Goal: Information Seeking & Learning: Compare options

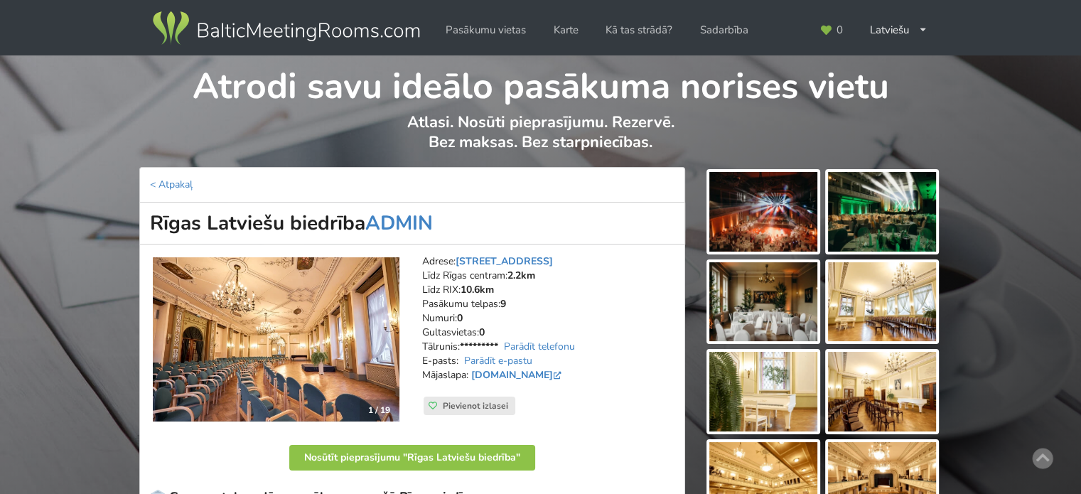
click at [245, 31] on img at bounding box center [286, 29] width 272 height 40
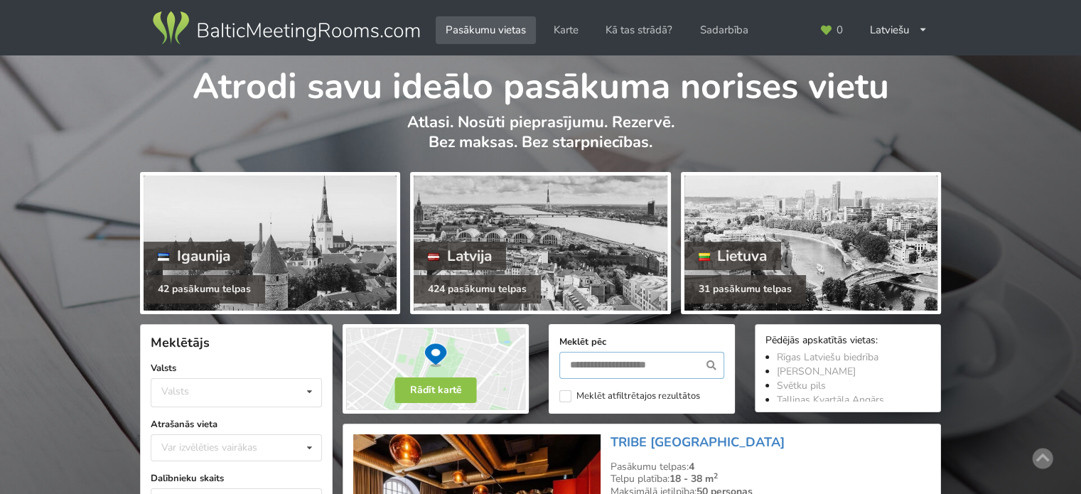
click at [618, 360] on input "text" at bounding box center [641, 365] width 165 height 27
click at [575, 358] on input "text" at bounding box center [641, 365] width 165 height 27
type input "********"
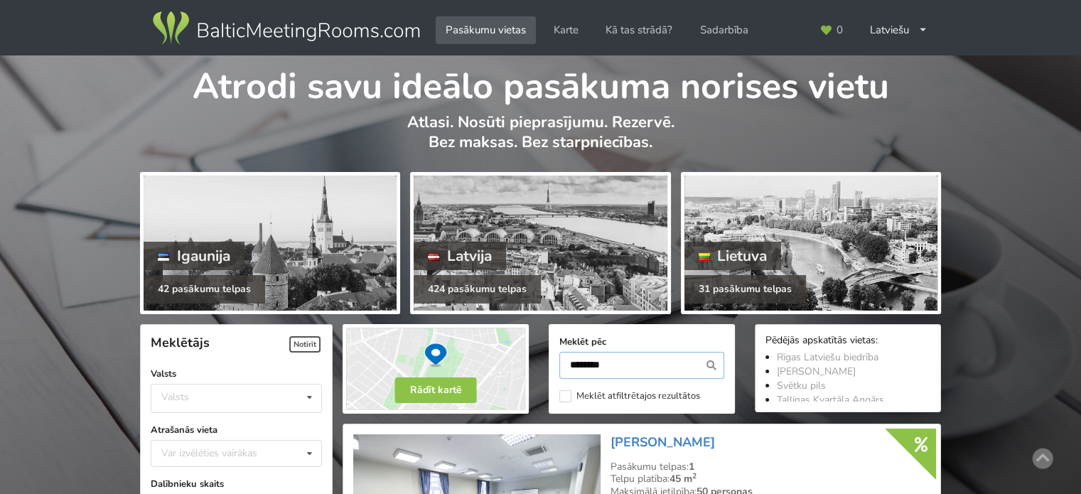
scroll to position [318, 0]
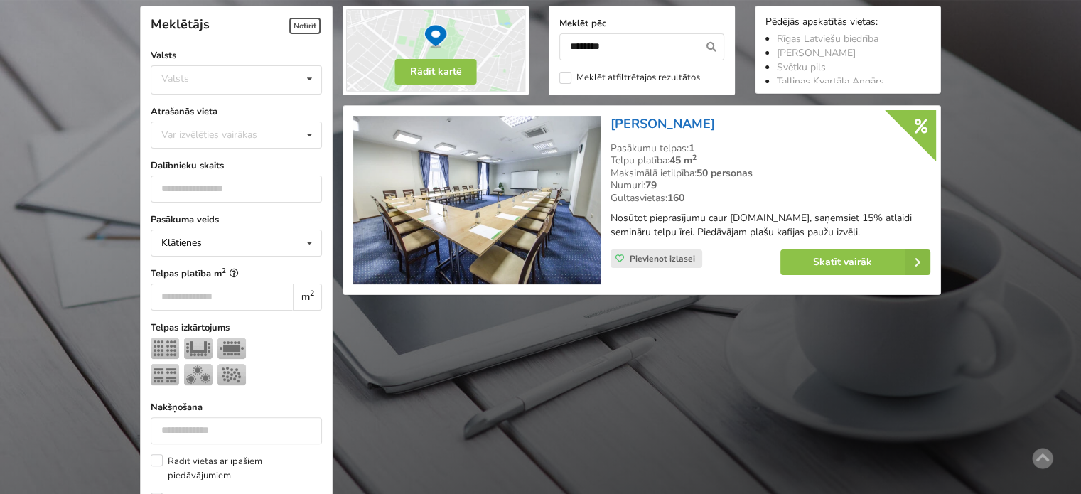
click at [641, 119] on link "[PERSON_NAME]" at bounding box center [663, 123] width 104 height 17
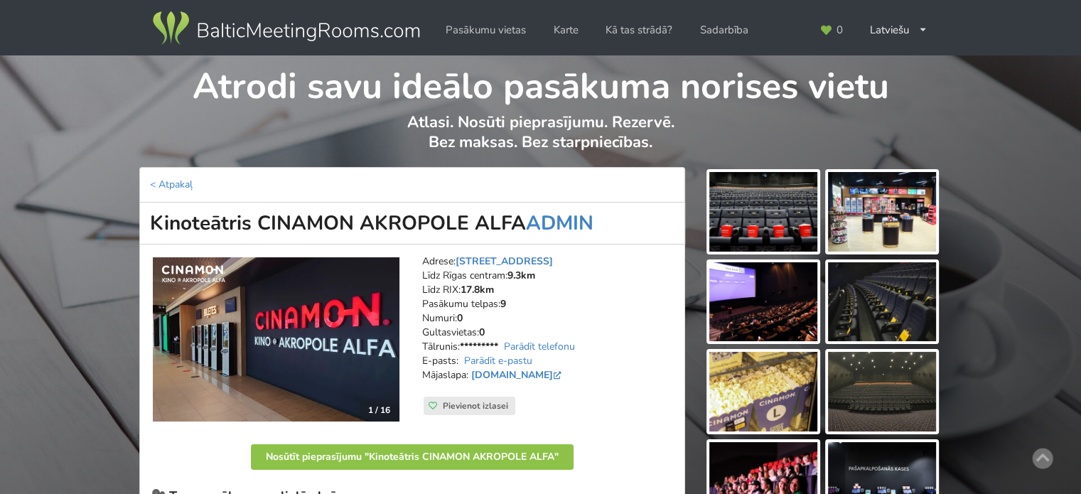
click at [299, 39] on img at bounding box center [286, 29] width 272 height 40
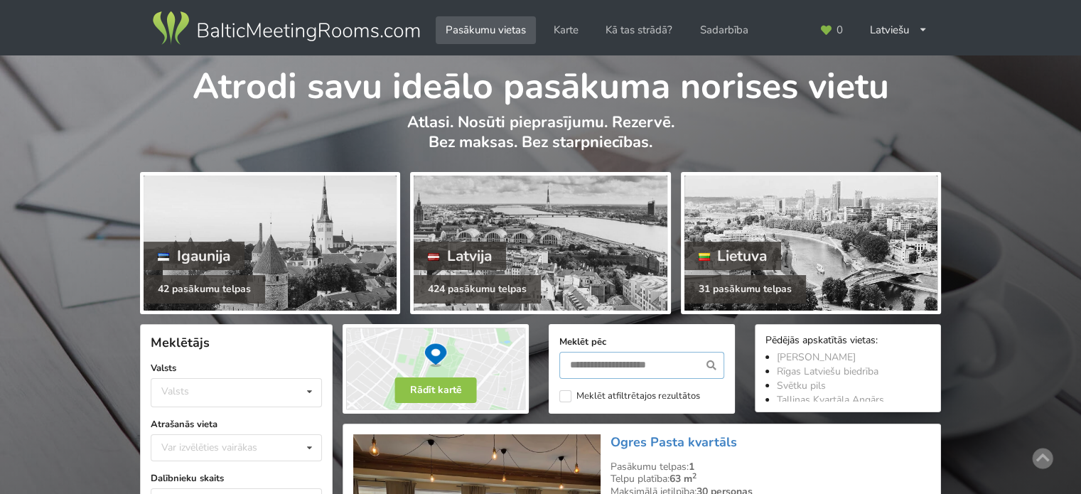
click at [620, 367] on input "text" at bounding box center [641, 365] width 165 height 27
type input "********"
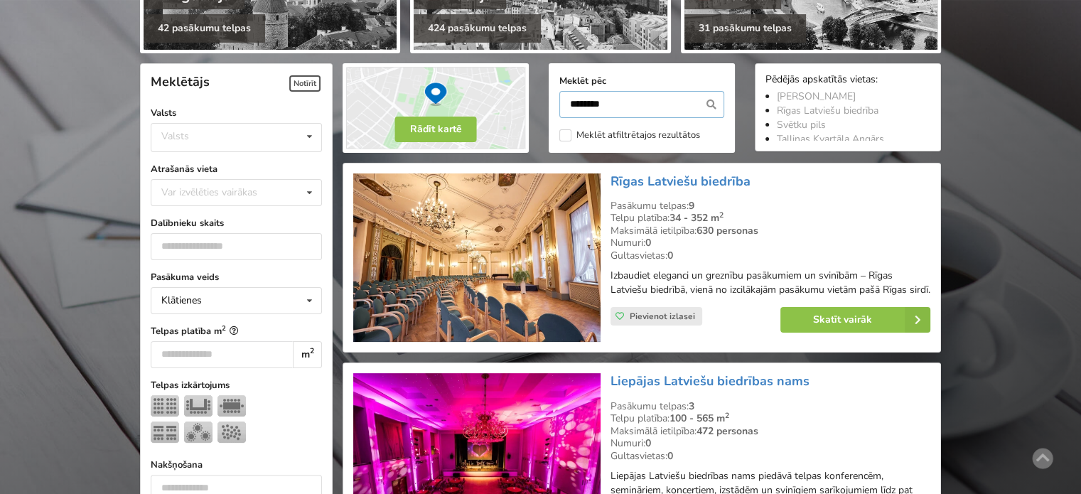
scroll to position [318, 0]
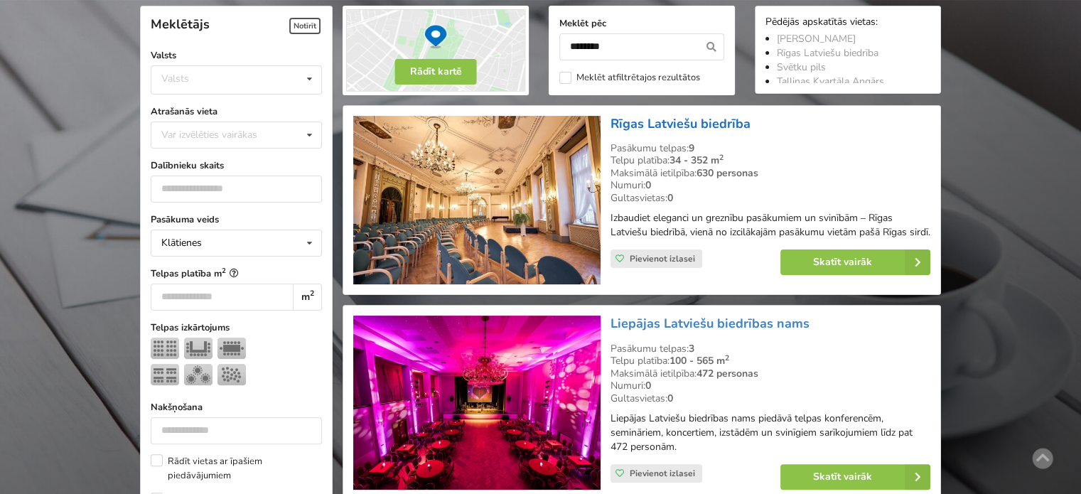
click at [665, 119] on link "Rīgas Latviešu biedrība" at bounding box center [681, 123] width 140 height 17
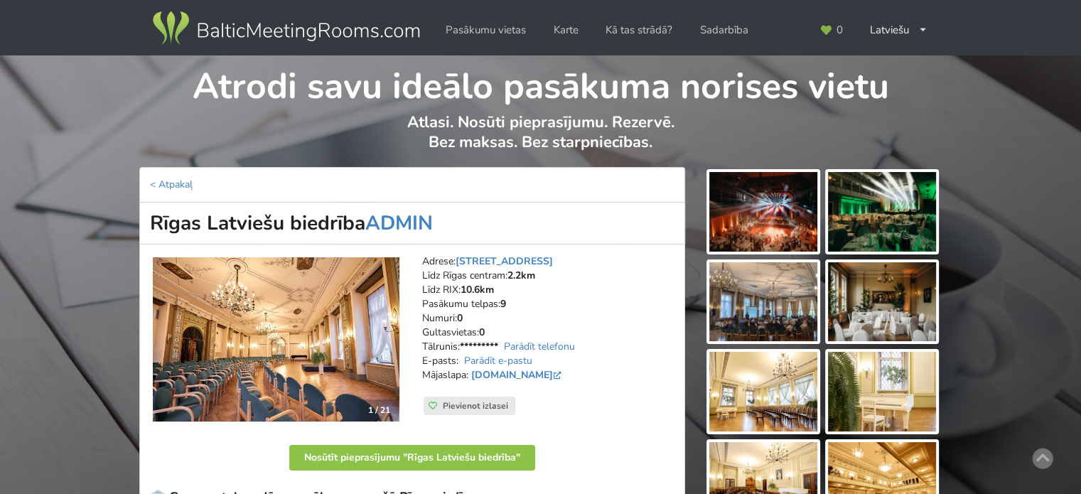
click at [785, 217] on img at bounding box center [763, 212] width 108 height 80
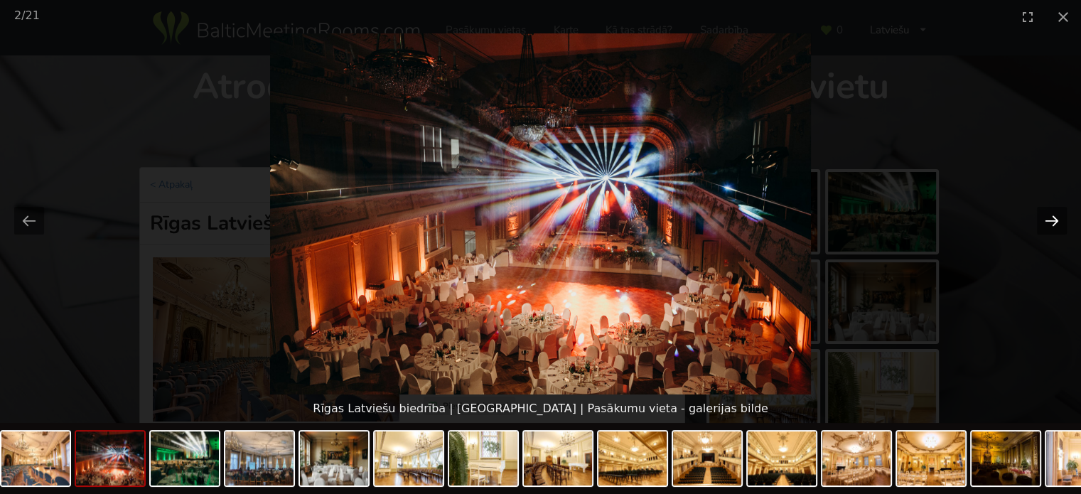
click at [1053, 223] on button "Next slide" at bounding box center [1052, 221] width 30 height 28
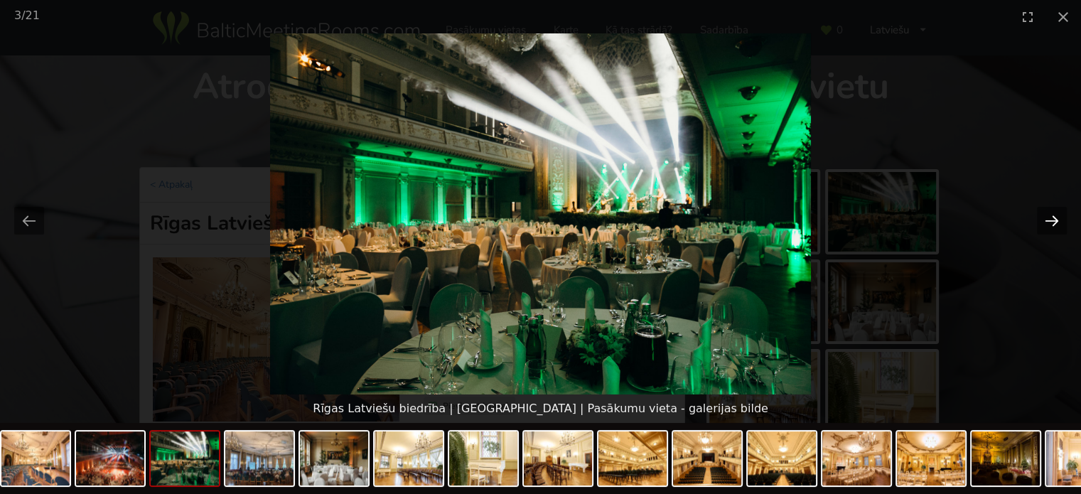
click at [1053, 223] on button "Next slide" at bounding box center [1052, 221] width 30 height 28
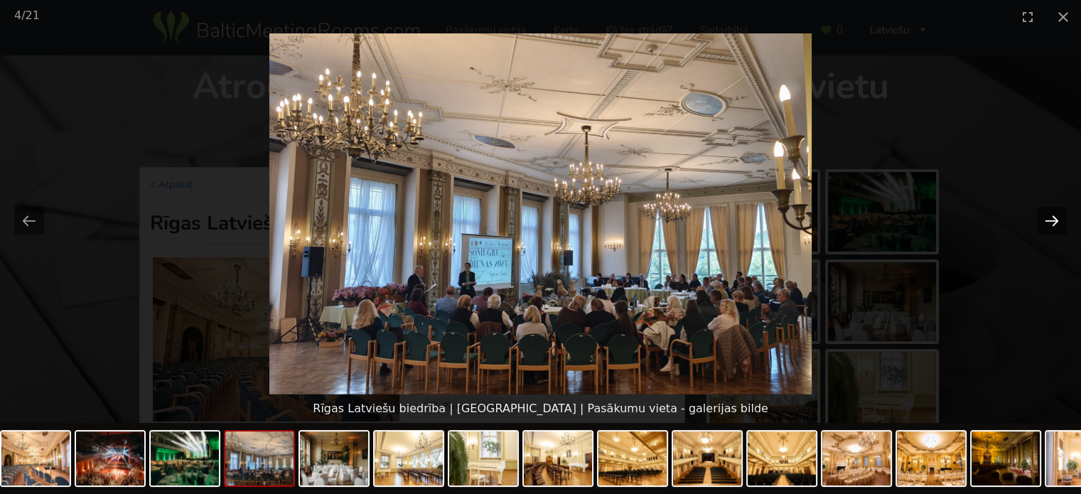
click at [1053, 223] on button "Next slide" at bounding box center [1052, 221] width 30 height 28
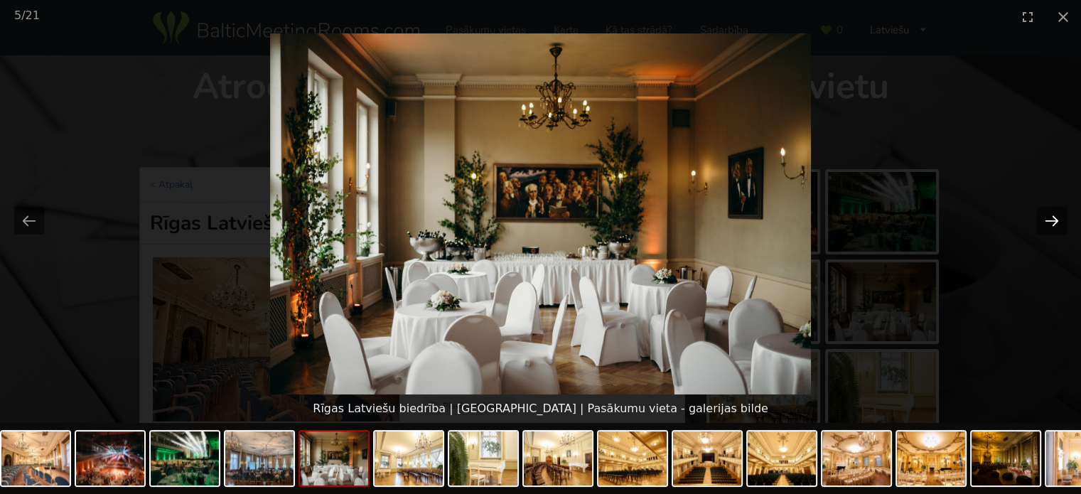
click at [1053, 223] on button "Next slide" at bounding box center [1052, 221] width 30 height 28
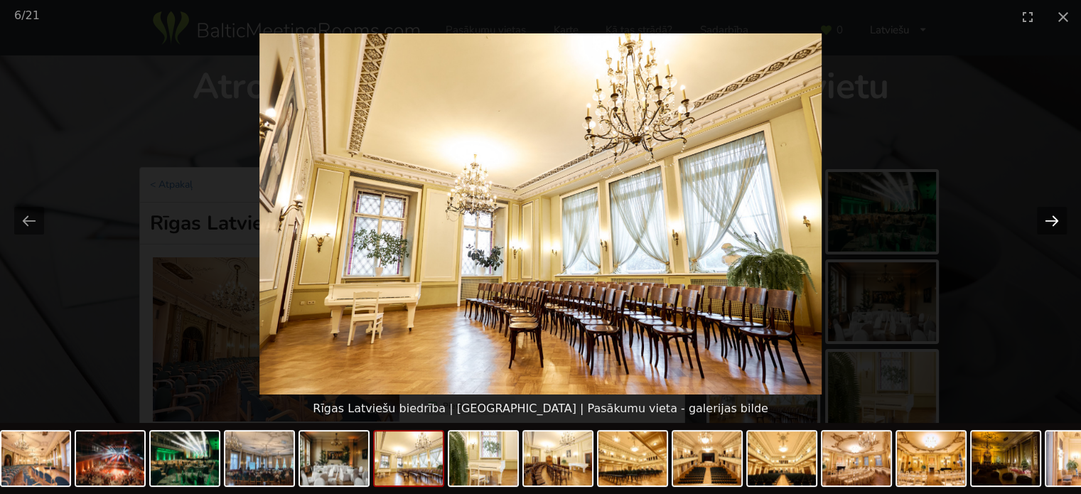
click at [1053, 223] on button "Next slide" at bounding box center [1052, 221] width 30 height 28
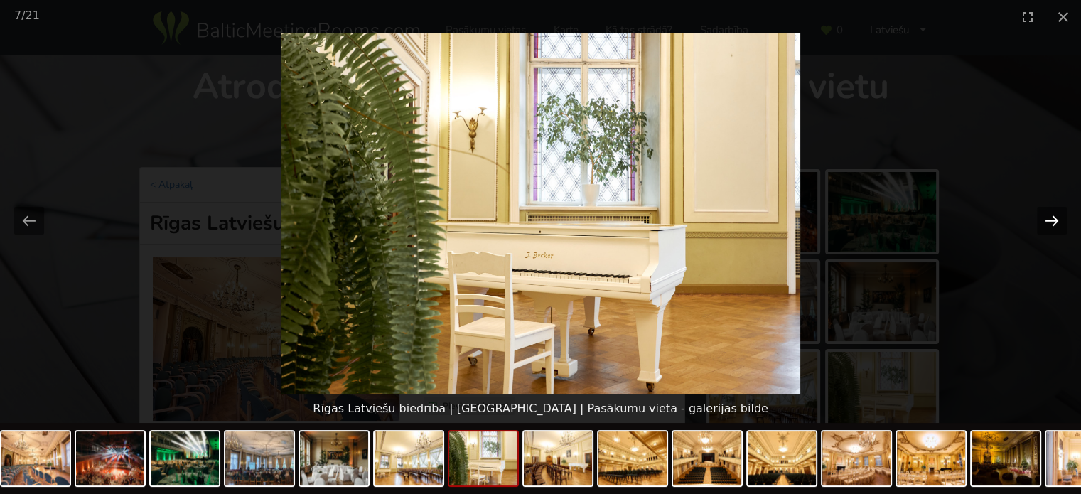
click at [1053, 223] on button "Next slide" at bounding box center [1052, 221] width 30 height 28
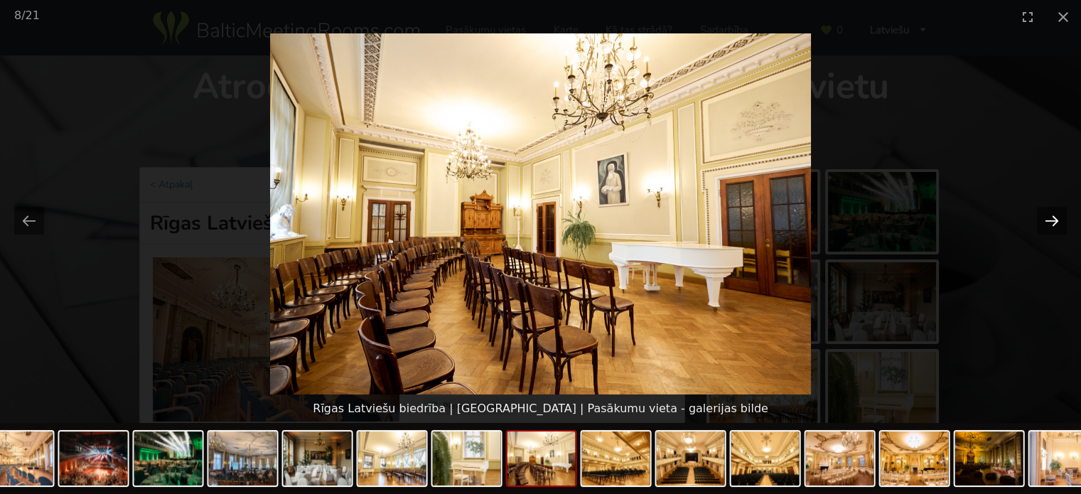
click at [1053, 223] on button "Next slide" at bounding box center [1052, 221] width 30 height 28
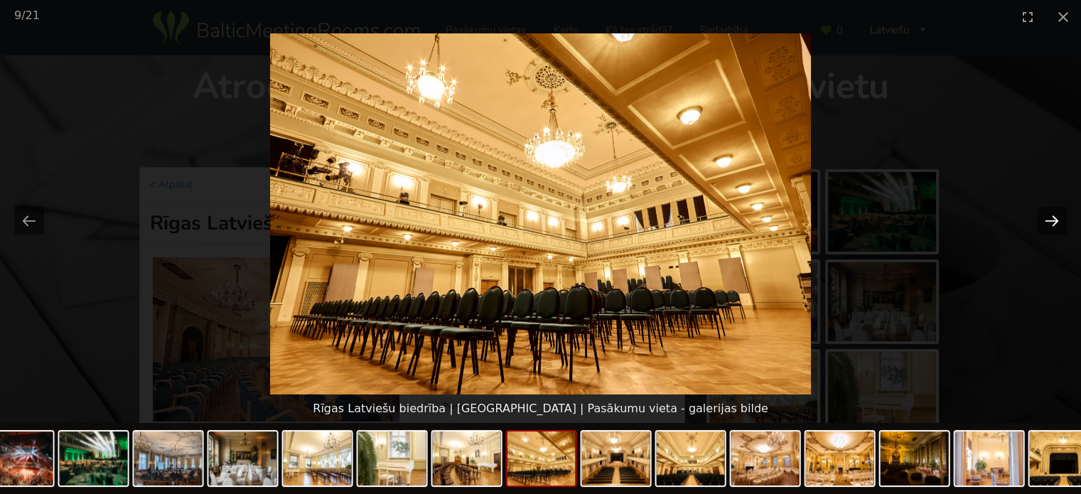
click at [1053, 223] on button "Next slide" at bounding box center [1052, 221] width 30 height 28
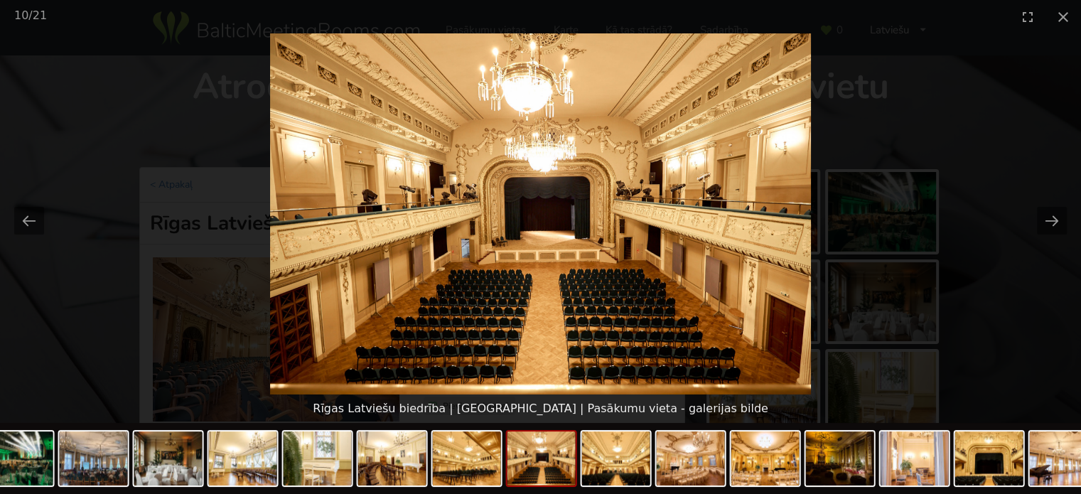
click at [978, 353] on picture at bounding box center [540, 213] width 1081 height 361
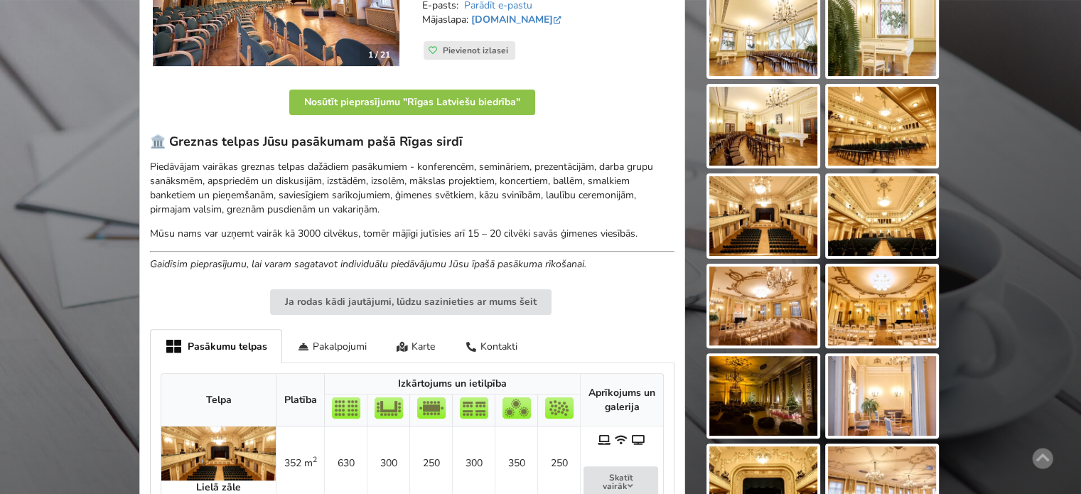
scroll to position [71, 0]
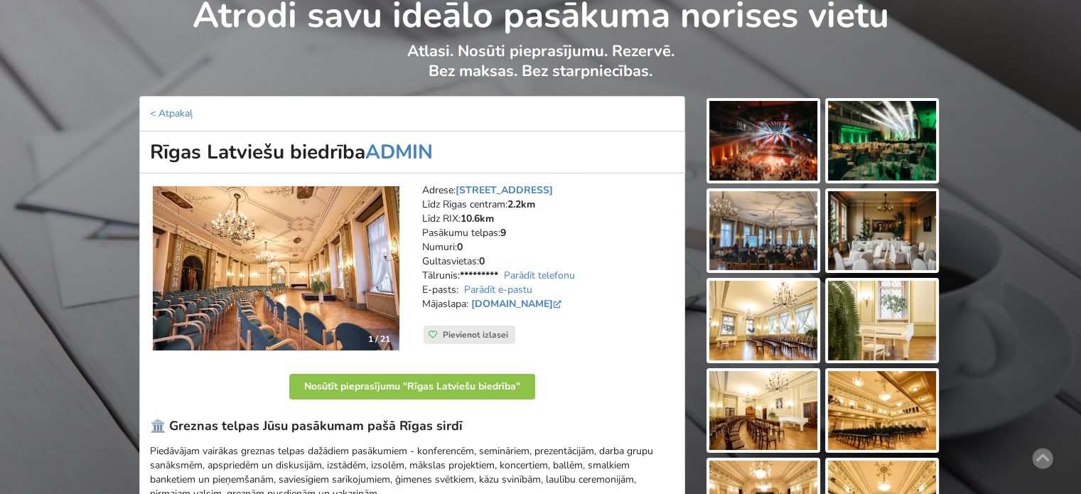
click at [281, 247] on img at bounding box center [276, 268] width 247 height 165
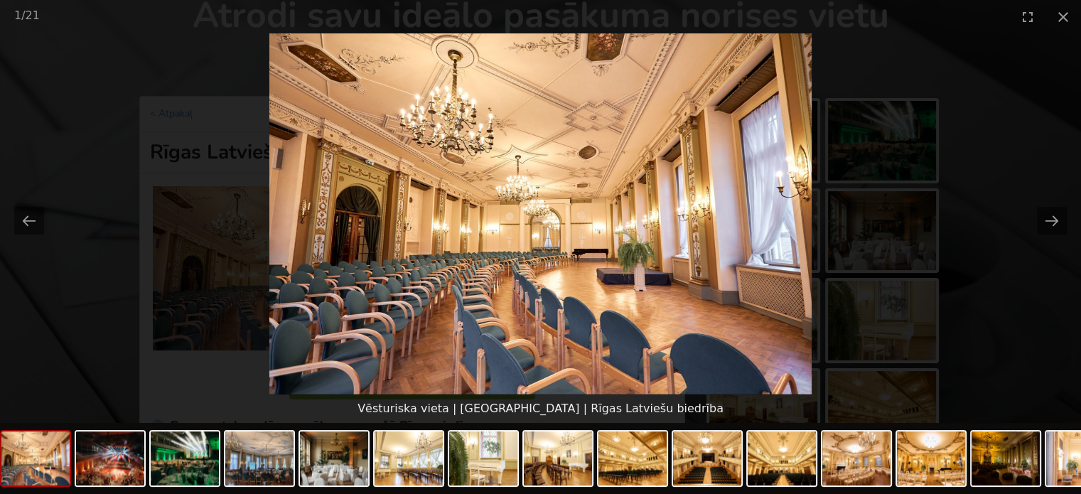
click at [1041, 295] on picture at bounding box center [540, 213] width 1081 height 361
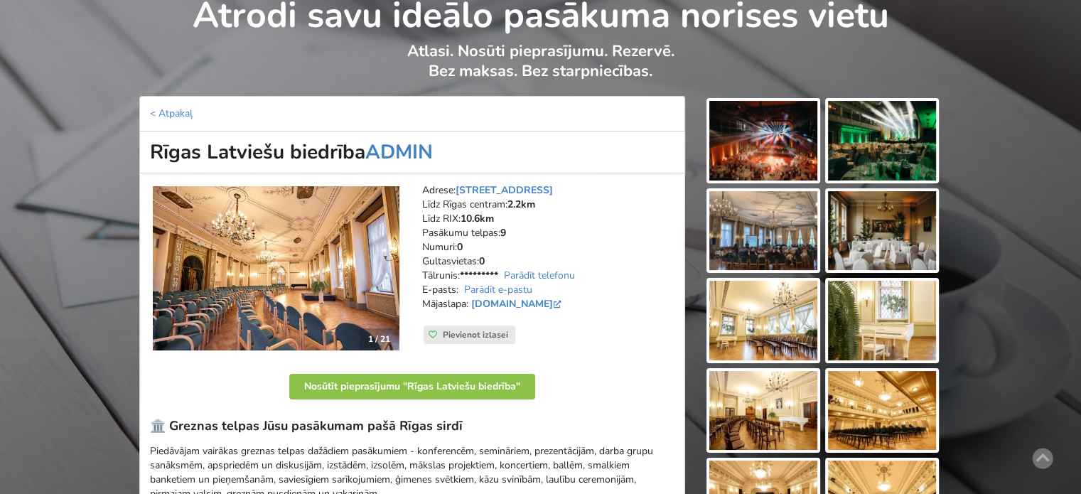
scroll to position [0, 0]
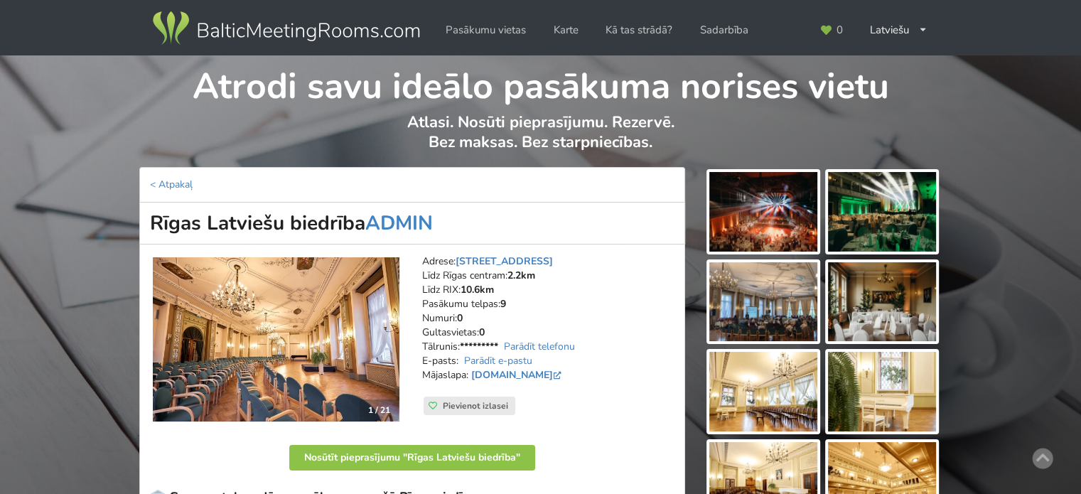
click at [329, 25] on img at bounding box center [286, 29] width 272 height 40
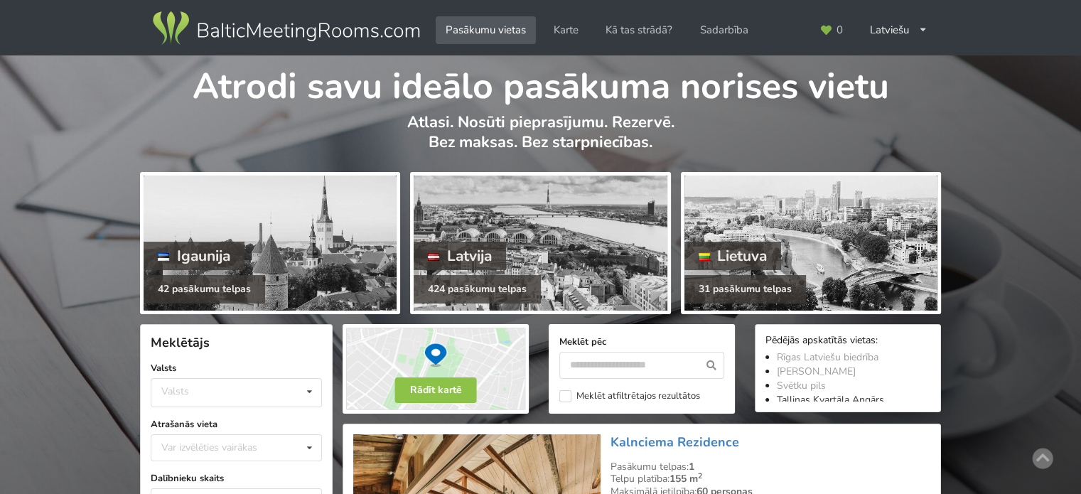
click at [839, 400] on link "Tallinas Kvartāla Angārs" at bounding box center [830, 400] width 107 height 14
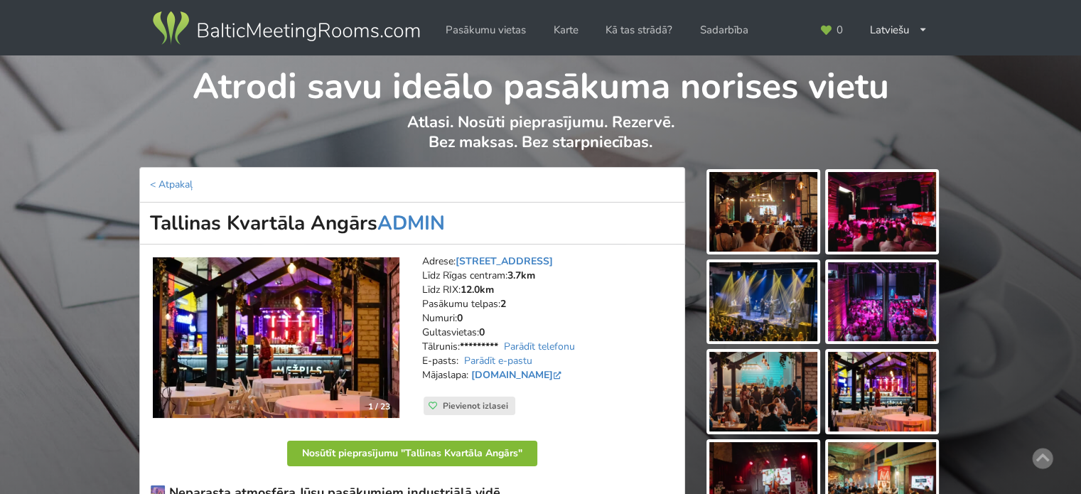
scroll to position [213, 0]
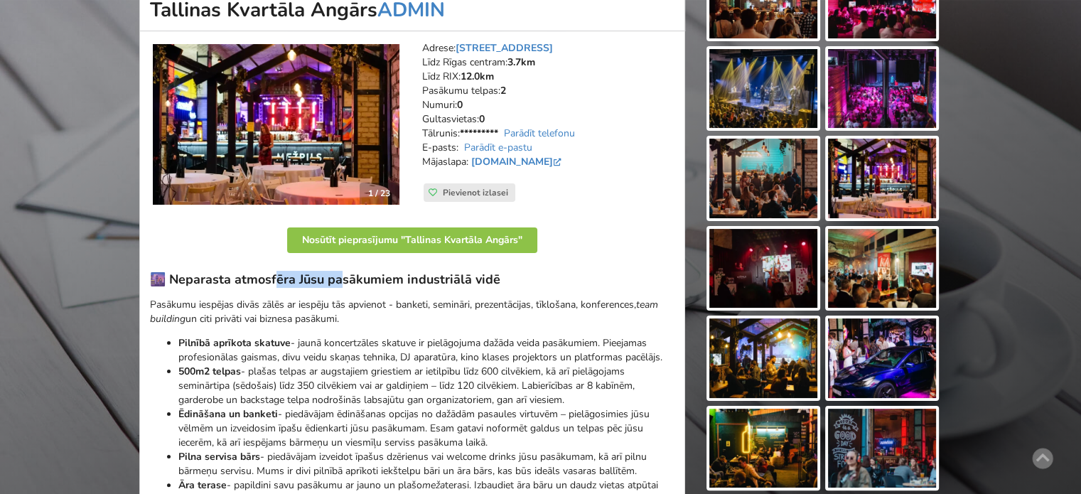
drag, startPoint x: 286, startPoint y: 277, endPoint x: 465, endPoint y: 280, distance: 179.1
click at [450, 276] on h3 "🌆 Neparasta atmosfēra Jūsu pasākumiem industriālā vidē" at bounding box center [412, 280] width 525 height 16
click at [465, 280] on h3 "🌆 Neparasta atmosfēra Jūsu pasākumiem industriālā vidē" at bounding box center [412, 280] width 525 height 16
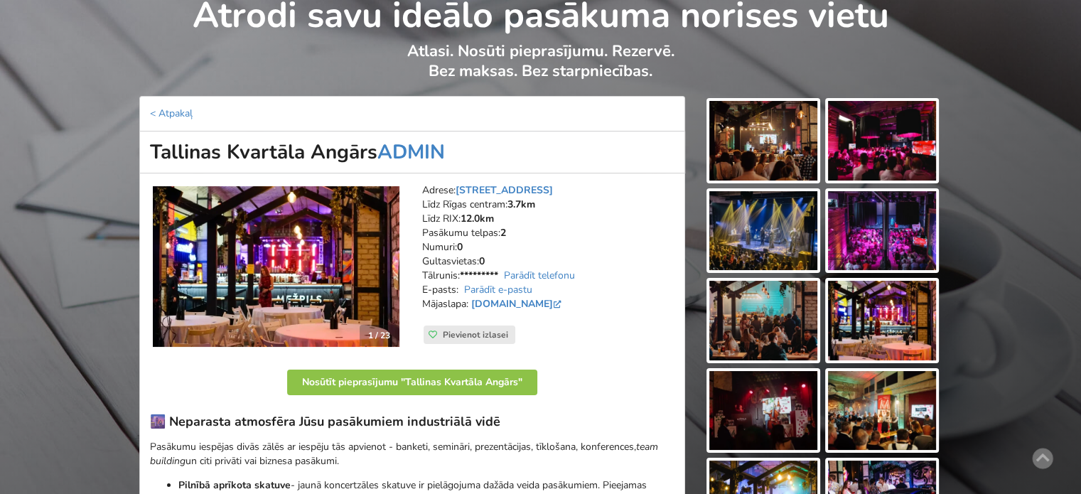
scroll to position [0, 0]
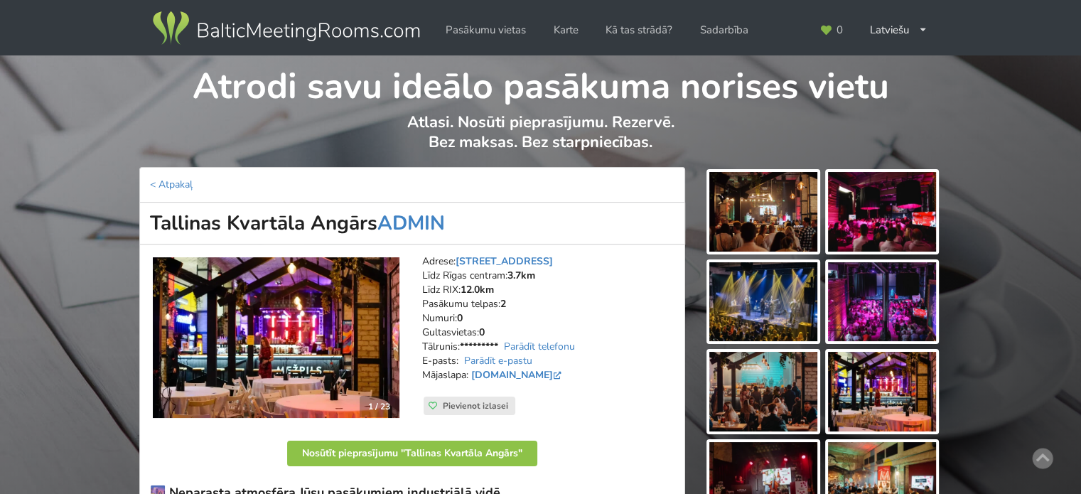
click at [341, 31] on img at bounding box center [286, 29] width 272 height 40
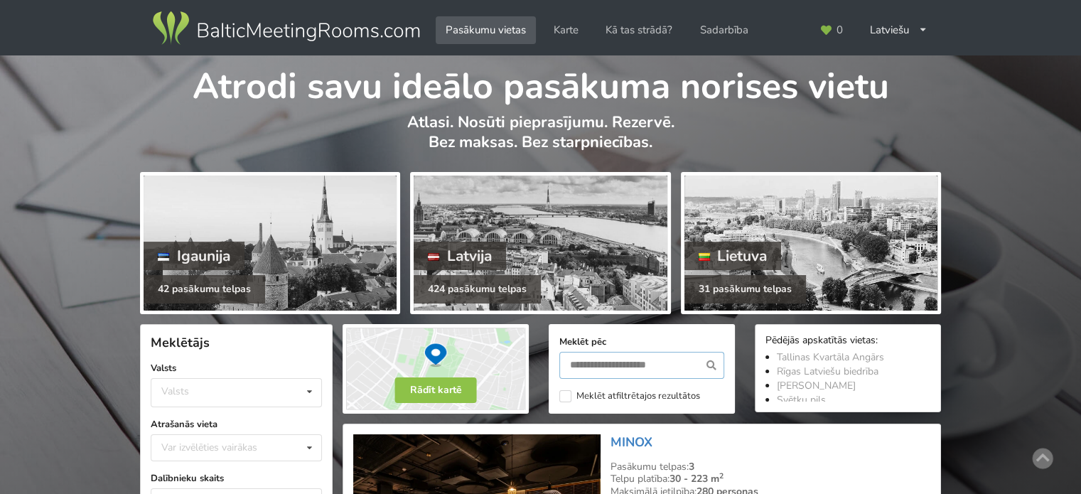
click at [598, 364] on input "text" at bounding box center [641, 365] width 165 height 27
type input "*****"
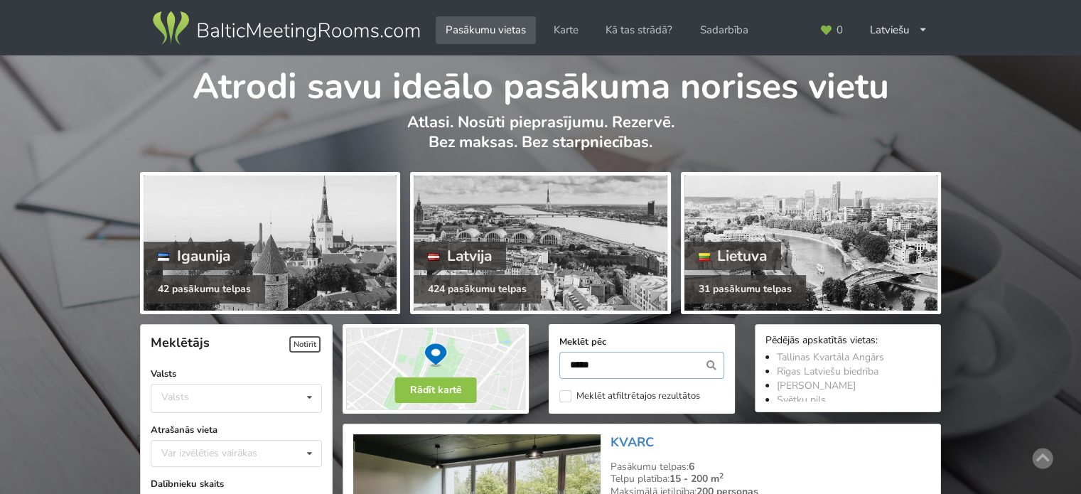
scroll to position [318, 0]
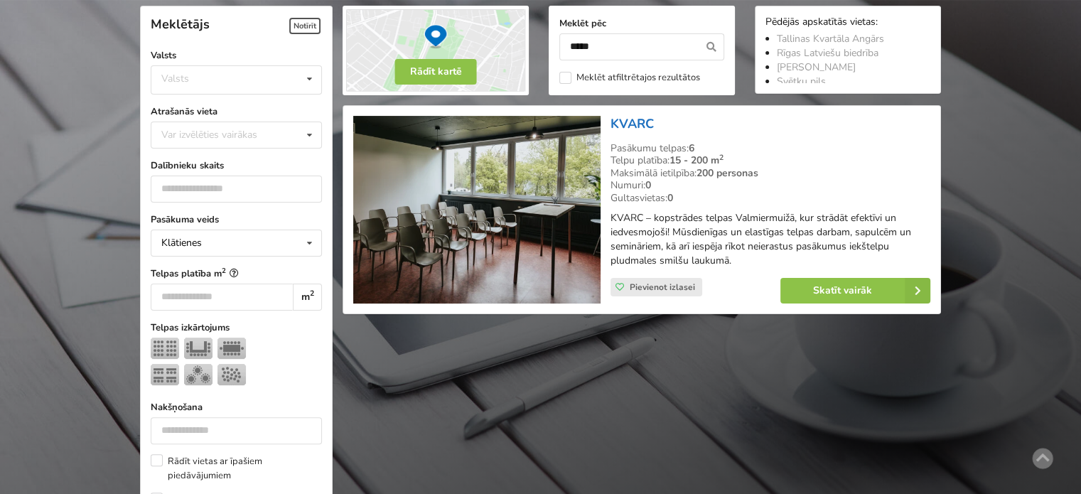
click at [630, 123] on link "KVARC" at bounding box center [632, 123] width 43 height 17
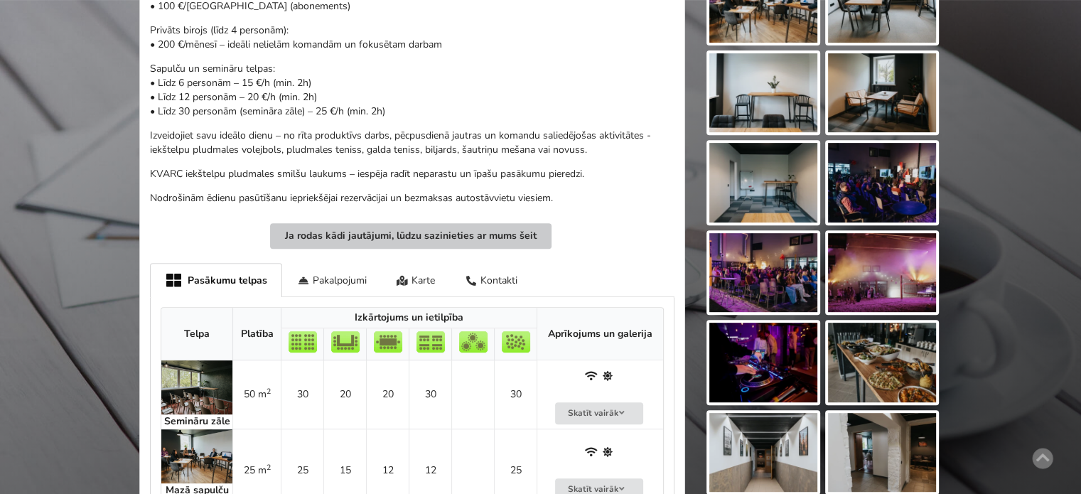
scroll to position [355, 0]
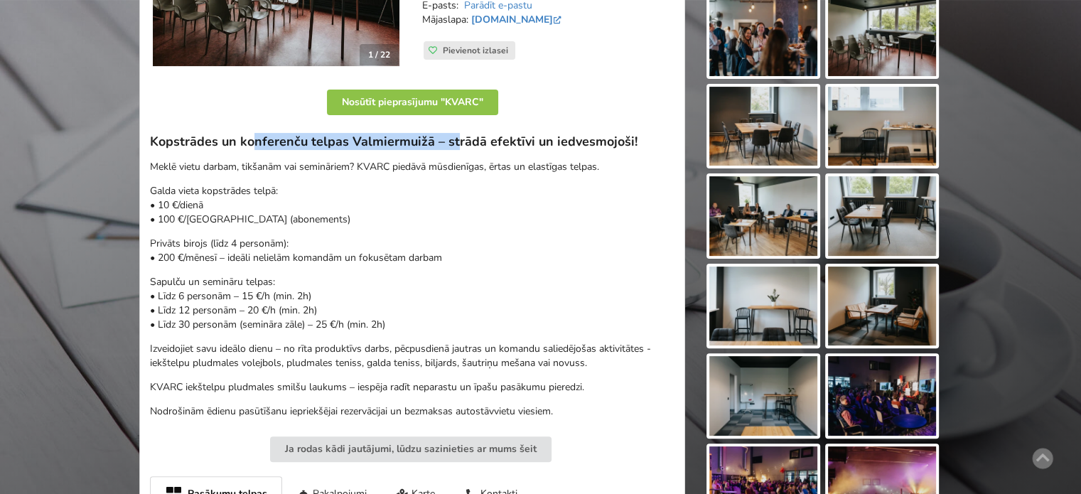
drag, startPoint x: 330, startPoint y: 136, endPoint x: 471, endPoint y: 137, distance: 140.7
click at [466, 136] on h3 "Kopstrādes un konferenču telpas Valmiermuižā – strādā efektīvi un iedvesmojoši!" at bounding box center [412, 142] width 525 height 16
click at [486, 142] on h3 "Kopstrādes un konferenču telpas Valmiermuižā – strādā efektīvi un iedvesmojoši!" at bounding box center [412, 142] width 525 height 16
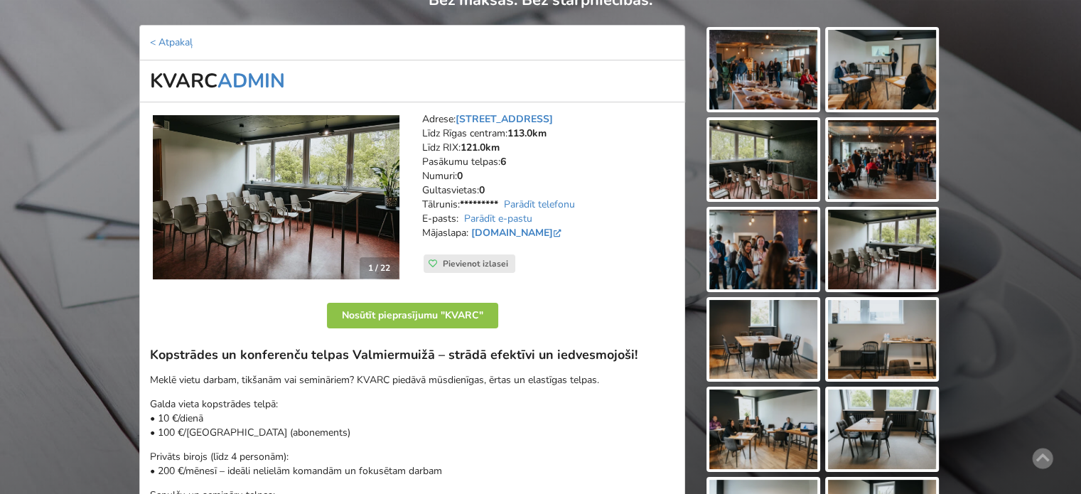
scroll to position [213, 0]
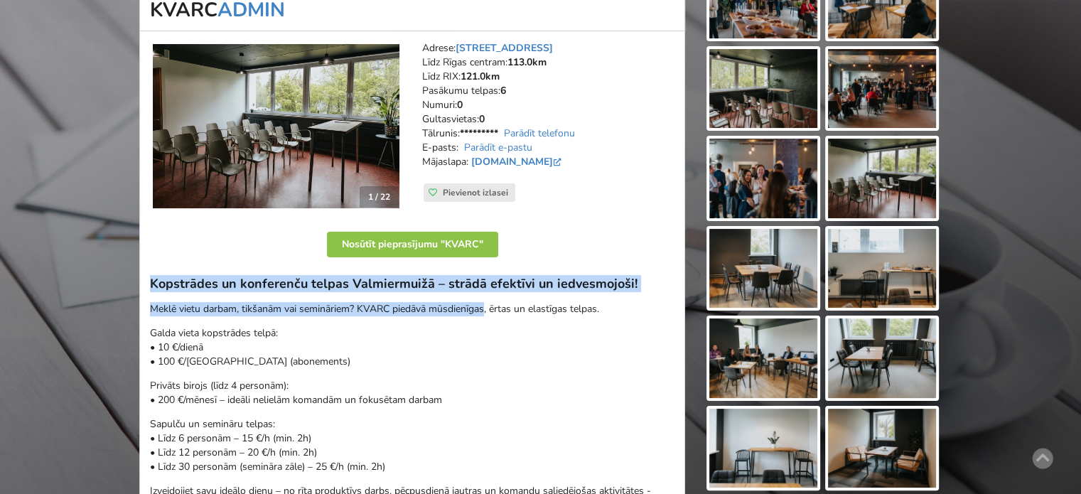
drag, startPoint x: 151, startPoint y: 283, endPoint x: 499, endPoint y: 297, distance: 347.8
click at [490, 297] on div "Kopstrādes un konferenču telpas Valmiermuižā – strādā efektīvi un iedvesmojoši!…" at bounding box center [412, 418] width 525 height 285
click at [515, 289] on h3 "Kopstrādes un konferenču telpas Valmiermuižā – strādā efektīvi un iedvesmojoši!" at bounding box center [412, 284] width 525 height 16
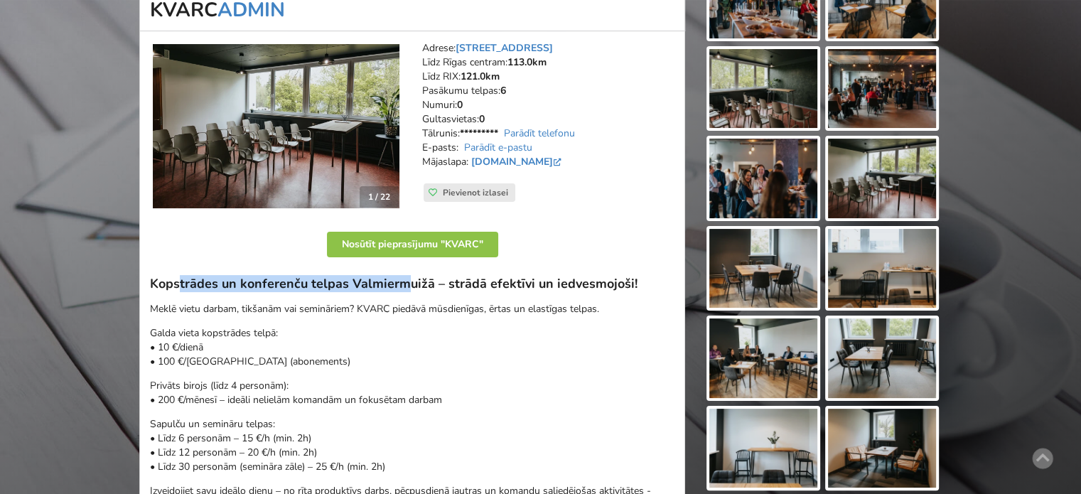
drag, startPoint x: 404, startPoint y: 287, endPoint x: 449, endPoint y: 288, distance: 45.5
click at [434, 288] on h3 "Kopstrādes un konferenču telpas Valmiermuižā – strādā efektīvi un iedvesmojoši!" at bounding box center [412, 284] width 525 height 16
click at [449, 288] on h3 "Kopstrādes un konferenču telpas Valmiermuižā – strādā efektīvi un iedvesmojoši!" at bounding box center [412, 284] width 525 height 16
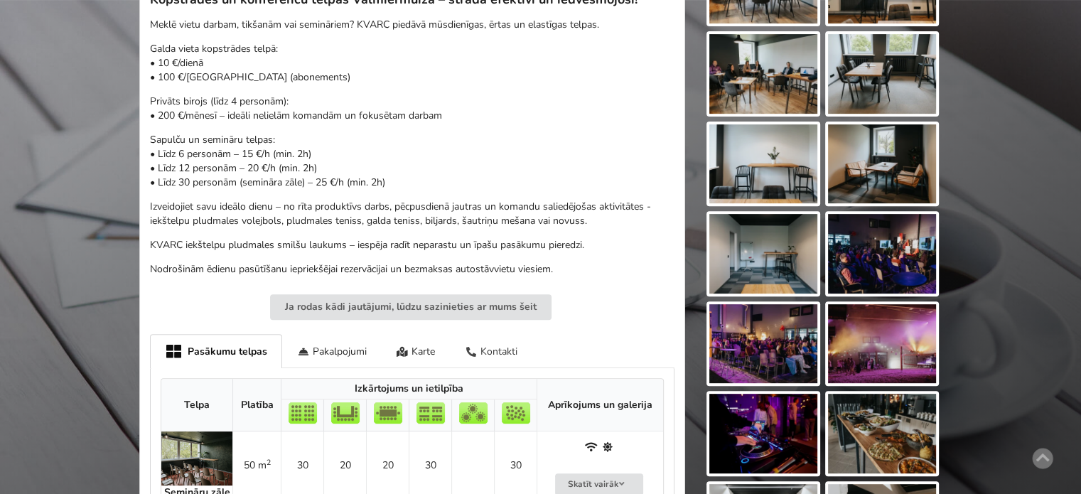
click at [500, 345] on div "Kontakti" at bounding box center [491, 350] width 82 height 33
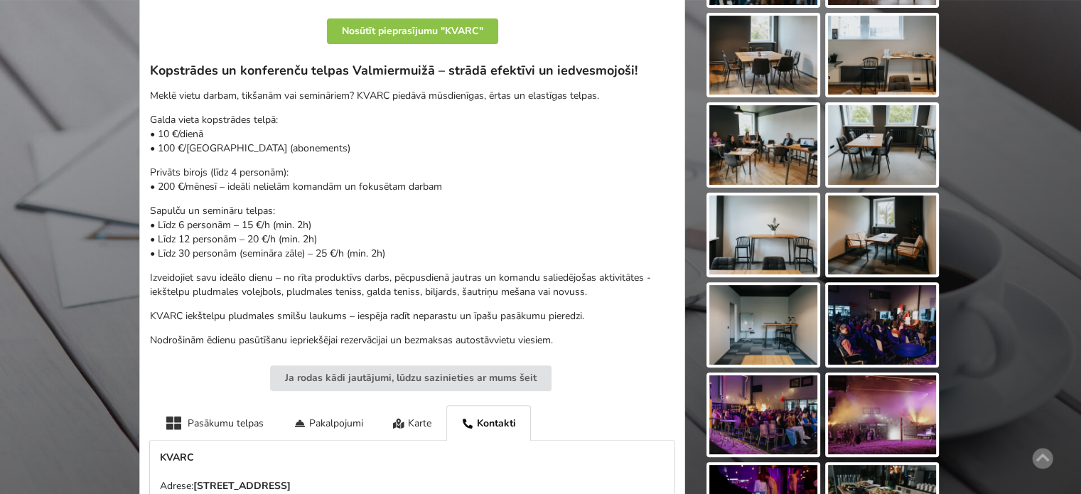
scroll to position [284, 0]
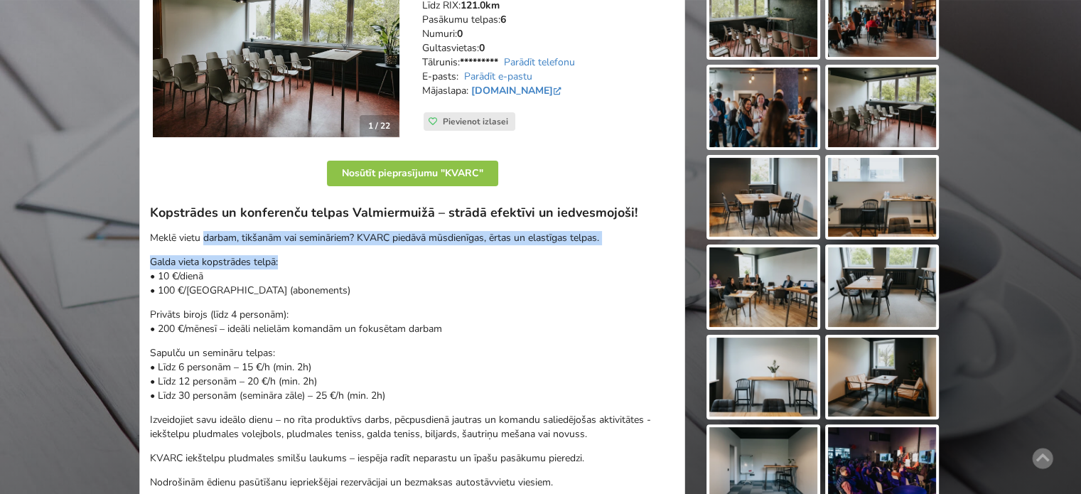
drag, startPoint x: 205, startPoint y: 230, endPoint x: 464, endPoint y: 252, distance: 260.4
click at [423, 250] on div "Kopstrādes un konferenču telpas Valmiermuižā – strādā efektīvi un iedvesmojoši!…" at bounding box center [412, 347] width 525 height 285
click at [520, 247] on div "Kopstrādes un konferenču telpas Valmiermuižā – strādā efektīvi un iedvesmojoši!…" at bounding box center [412, 347] width 525 height 285
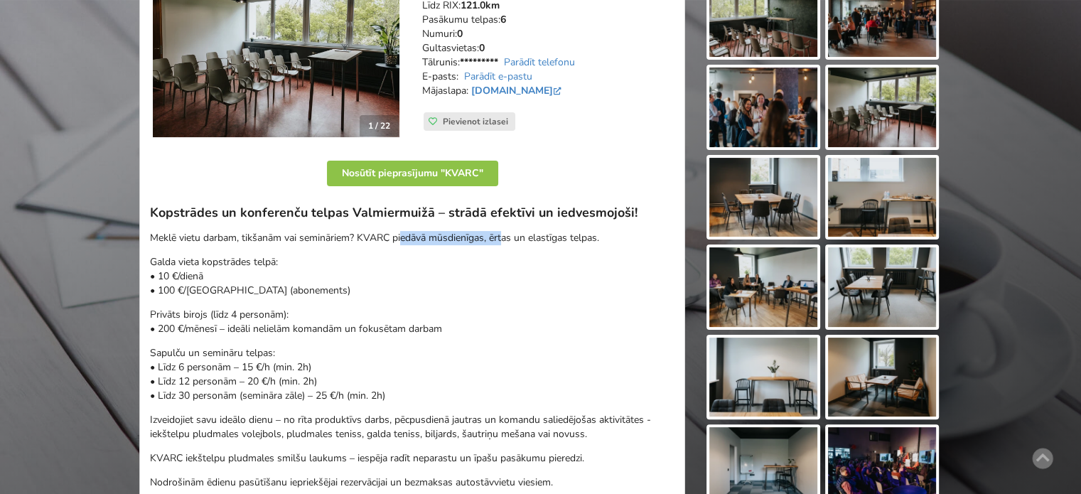
drag, startPoint x: 402, startPoint y: 235, endPoint x: 590, endPoint y: 242, distance: 188.5
click at [579, 242] on p "Meklē vietu darbam, tikšanām vai semināriem? KVARC piedāvā mūsdienīgas, ērtas u…" at bounding box center [412, 238] width 525 height 14
click at [590, 242] on p "Meklē vietu darbam, tikšanām vai semināriem? KVARC piedāvā mūsdienīgas, ērtas u…" at bounding box center [412, 238] width 525 height 14
drag, startPoint x: 615, startPoint y: 239, endPoint x: 195, endPoint y: 230, distance: 419.4
click at [197, 230] on div "Kopstrādes un konferenču telpas Valmiermuižā – strādā efektīvi un iedvesmojoši!…" at bounding box center [412, 347] width 525 height 285
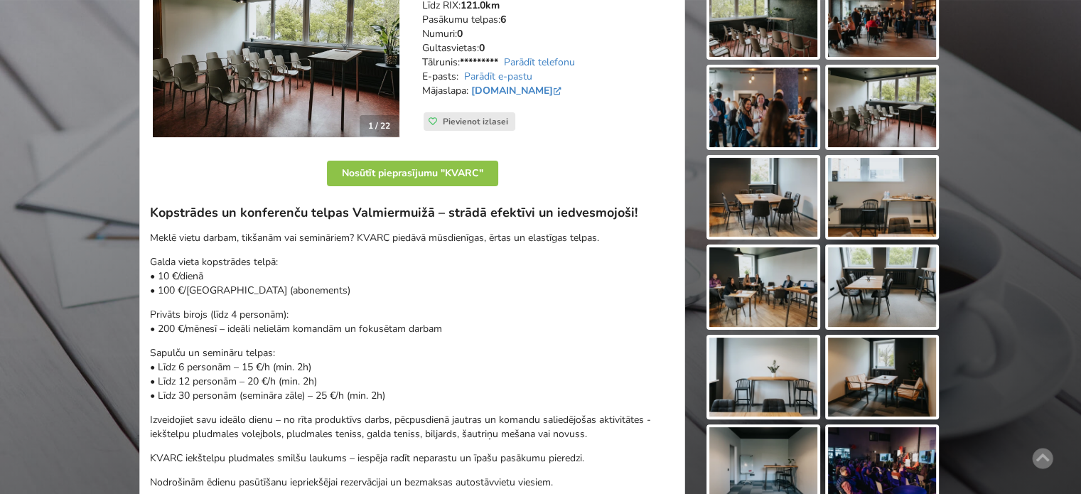
click at [181, 232] on p "Meklē vietu darbam, tikšanām vai semināriem? KVARC piedāvā mūsdienīgas, ērtas u…" at bounding box center [412, 238] width 525 height 14
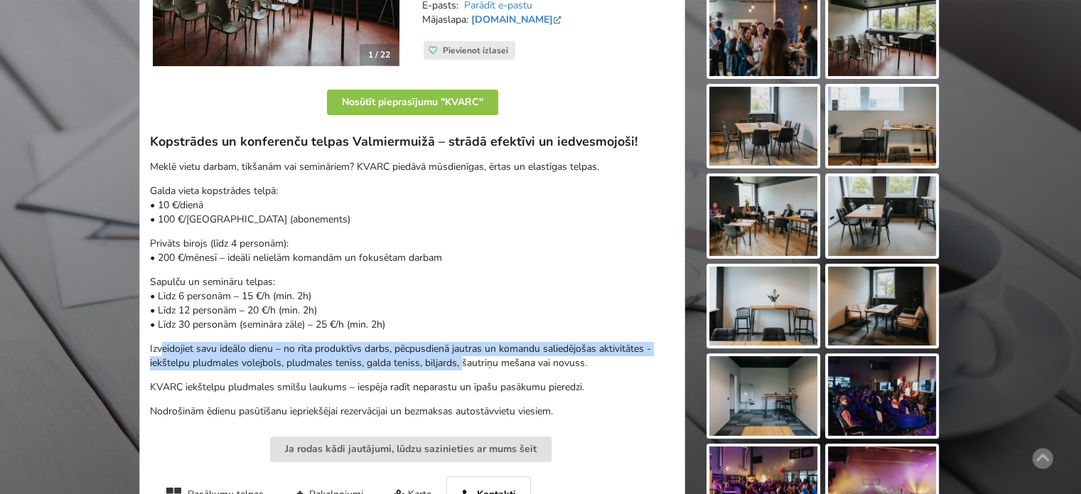
drag, startPoint x: 384, startPoint y: 356, endPoint x: 466, endPoint y: 363, distance: 82.8
click at [466, 363] on p "Izveidojiet savu ideālo dienu – no rīta produktīvs darbs, pēcpusdienā jautras u…" at bounding box center [412, 356] width 525 height 28
click at [467, 363] on p "Izveidojiet savu ideālo dienu – no rīta produktīvs darbs, pēcpusdienā jautras u…" at bounding box center [412, 356] width 525 height 28
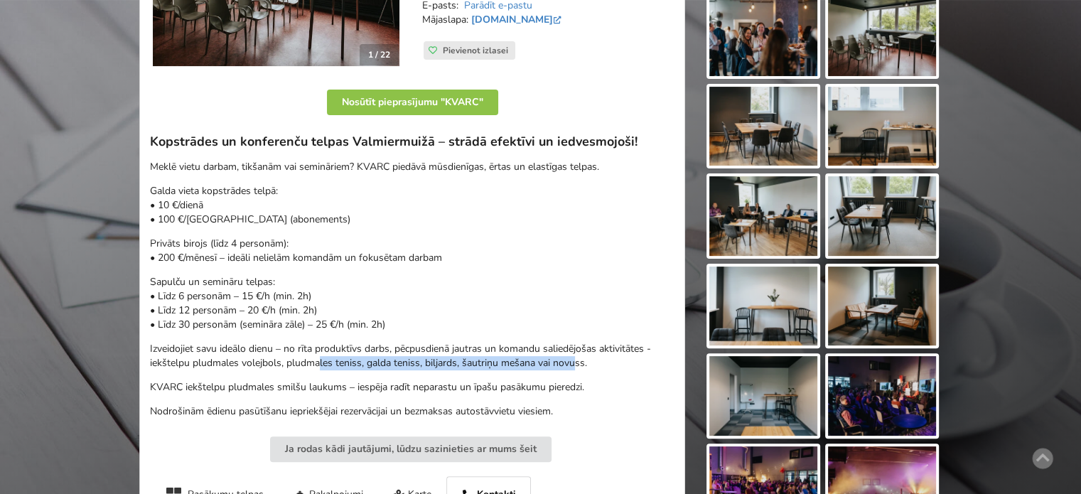
drag, startPoint x: 566, startPoint y: 364, endPoint x: 299, endPoint y: 355, distance: 267.4
click at [299, 355] on p "Izveidojiet savu ideālo dienu – no rīta produktīvs darbs, pēcpusdienā jautras u…" at bounding box center [412, 356] width 525 height 28
click at [298, 355] on p "Izveidojiet savu ideālo dienu – no rīta produktīvs darbs, pēcpusdienā jautras u…" at bounding box center [412, 356] width 525 height 28
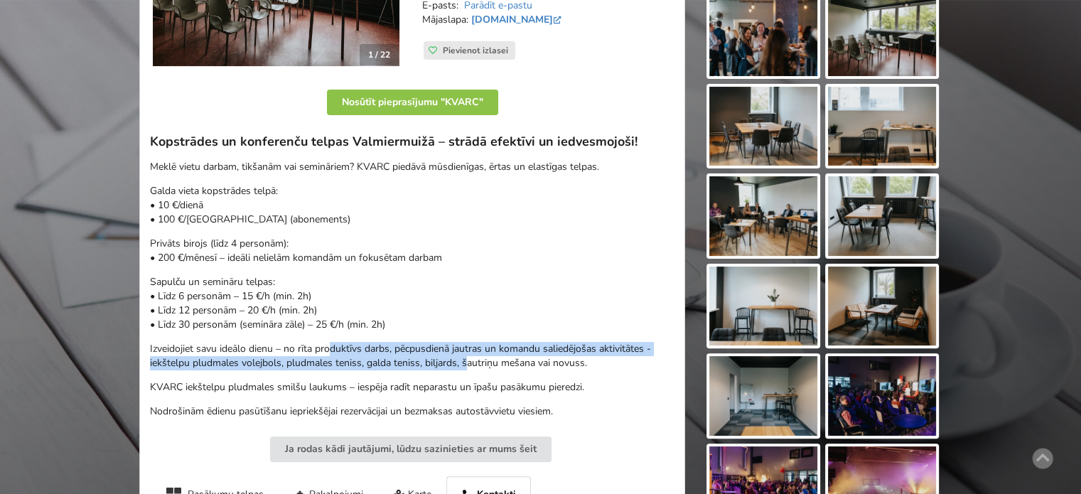
drag, startPoint x: 339, startPoint y: 342, endPoint x: 549, endPoint y: 365, distance: 211.7
click at [543, 365] on p "Izveidojiet savu ideālo dienu – no rīta produktīvs darbs, pēcpusdienā jautras u…" at bounding box center [412, 356] width 525 height 28
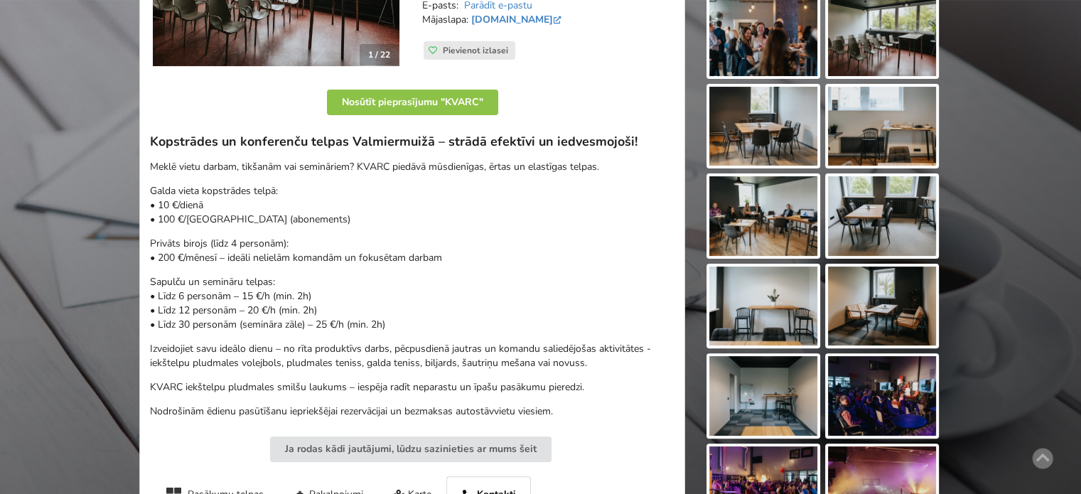
click at [549, 365] on p "Izveidojiet savu ideālo dienu – no rīta produktīvs darbs, pēcpusdienā jautras u…" at bounding box center [412, 356] width 525 height 28
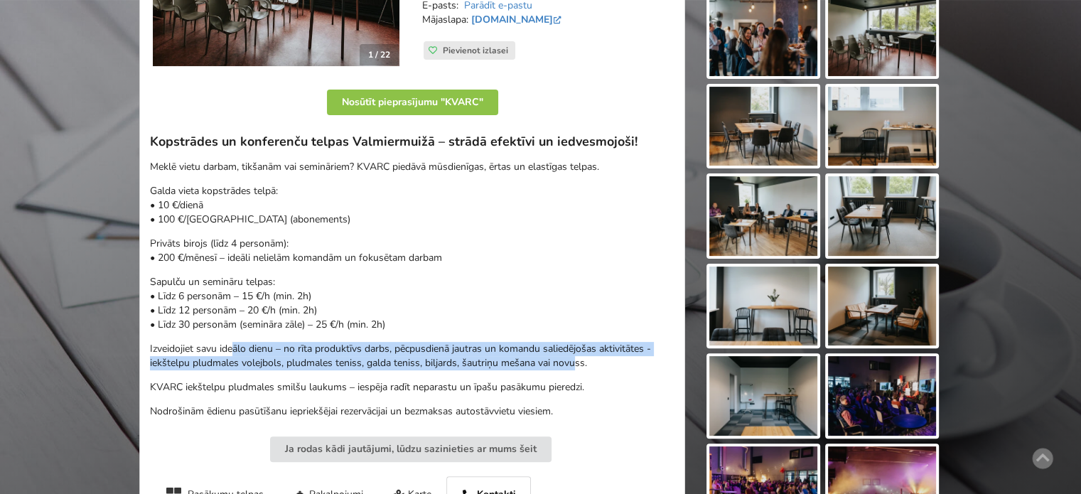
drag, startPoint x: 321, startPoint y: 360, endPoint x: 211, endPoint y: 352, distance: 110.5
click at [222, 352] on p "Izveidojiet savu ideālo dienu – no rīta produktīvs darbs, pēcpusdienā jautras u…" at bounding box center [412, 356] width 525 height 28
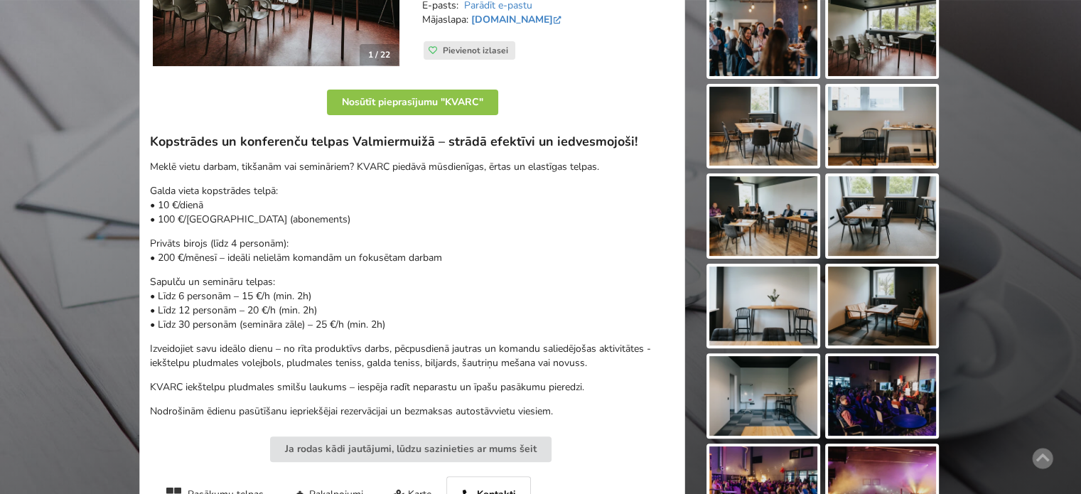
click at [211, 351] on p "Izveidojiet savu ideālo dienu – no rīta produktīvs darbs, pēcpusdienā jautras u…" at bounding box center [412, 356] width 525 height 28
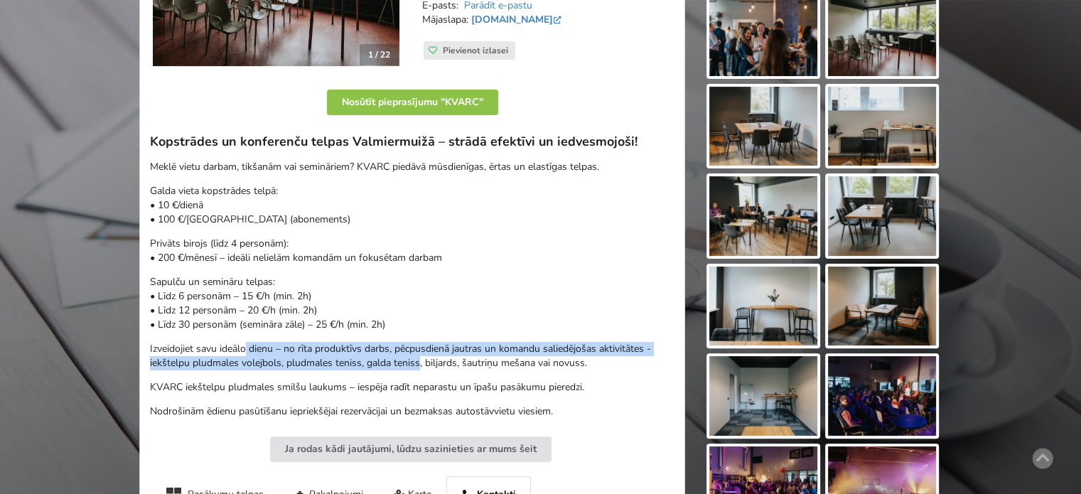
drag, startPoint x: 252, startPoint y: 348, endPoint x: 461, endPoint y: 365, distance: 208.9
click at [438, 363] on p "Izveidojiet savu ideālo dienu – no rīta produktīvs darbs, pēcpusdienā jautras u…" at bounding box center [412, 356] width 525 height 28
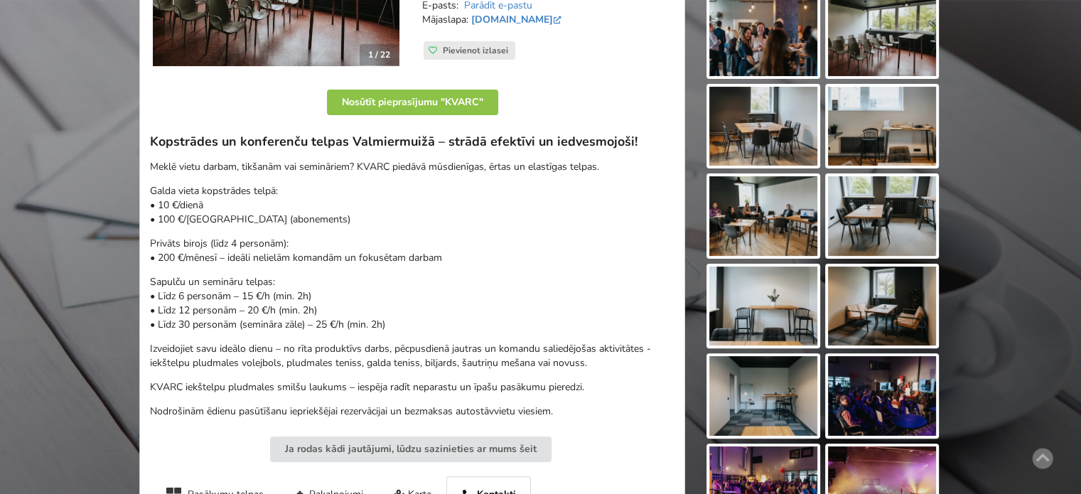
click at [461, 365] on p "Izveidojiet savu ideālo dienu – no rīta produktīvs darbs, pēcpusdienā jautras u…" at bounding box center [412, 356] width 525 height 28
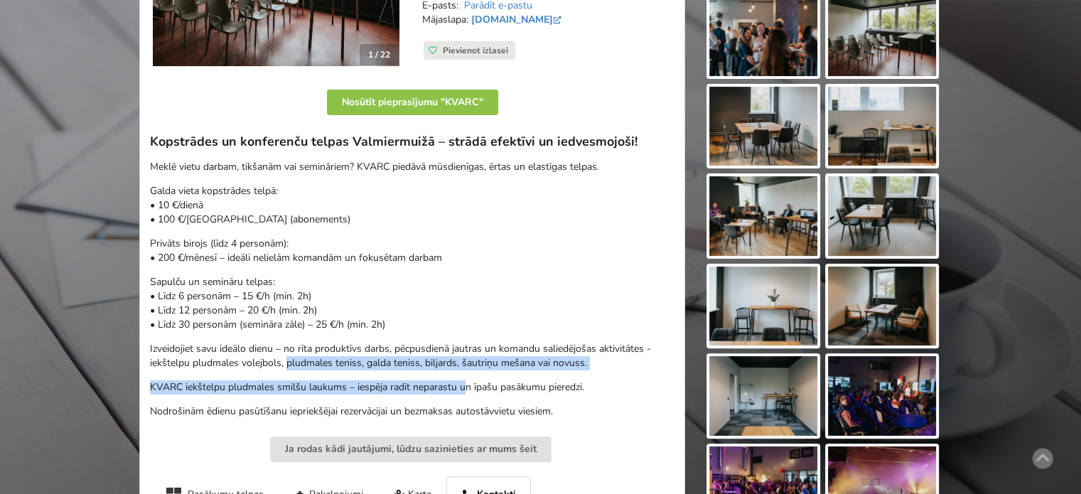
drag, startPoint x: 347, startPoint y: 373, endPoint x: 248, endPoint y: 358, distance: 100.0
click at [271, 362] on div "Kopstrādes un konferenču telpas Valmiermuižā – strādā efektīvi un iedvesmojoši!…" at bounding box center [412, 276] width 525 height 285
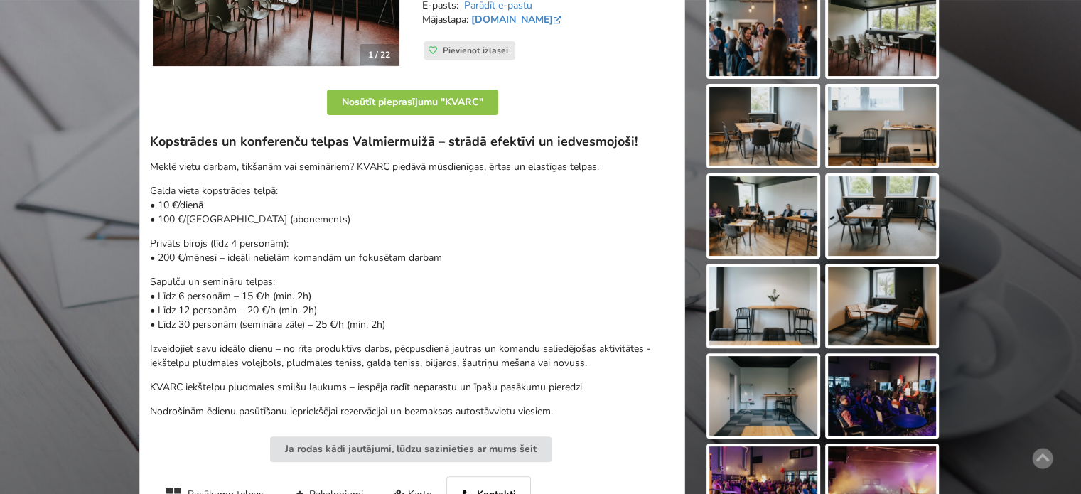
click at [247, 358] on p "Izveidojiet savu ideālo dienu – no rīta produktīvs darbs, pēcpusdienā jautras u…" at bounding box center [412, 356] width 525 height 28
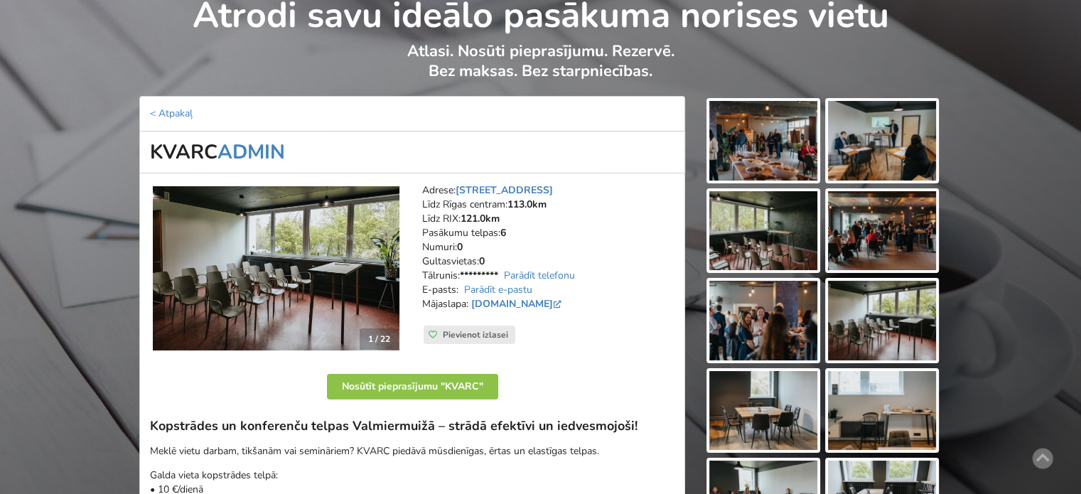
scroll to position [0, 0]
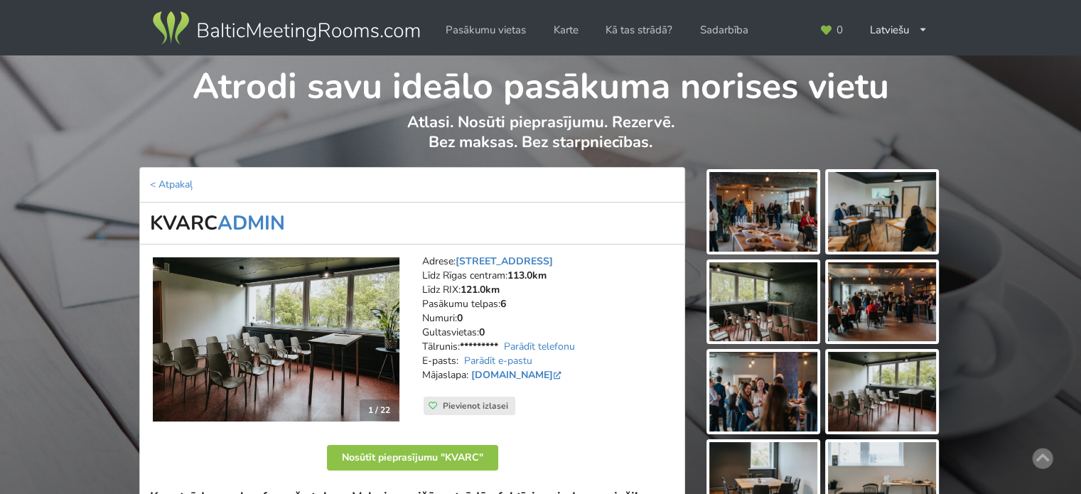
click at [299, 316] on img at bounding box center [276, 339] width 247 height 165
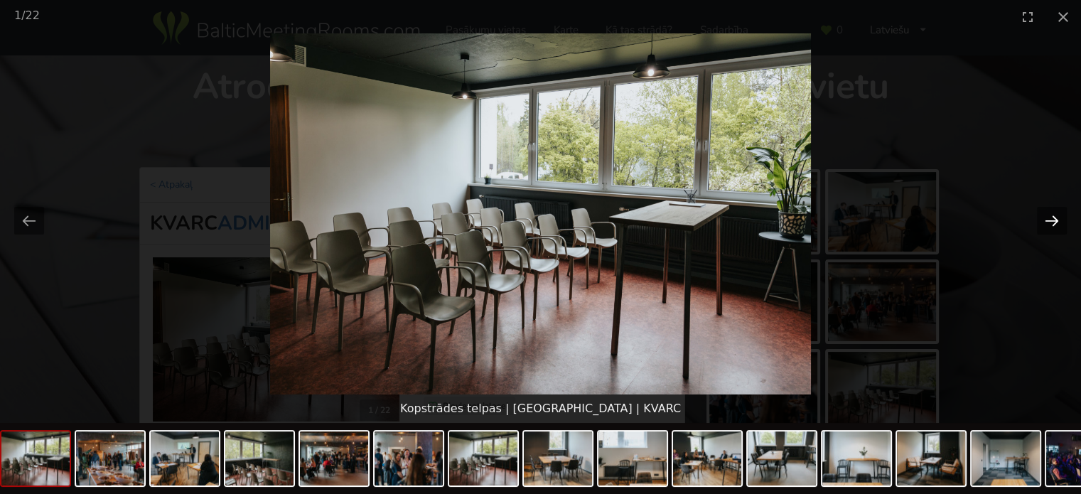
click at [1055, 221] on button "Next slide" at bounding box center [1052, 221] width 30 height 28
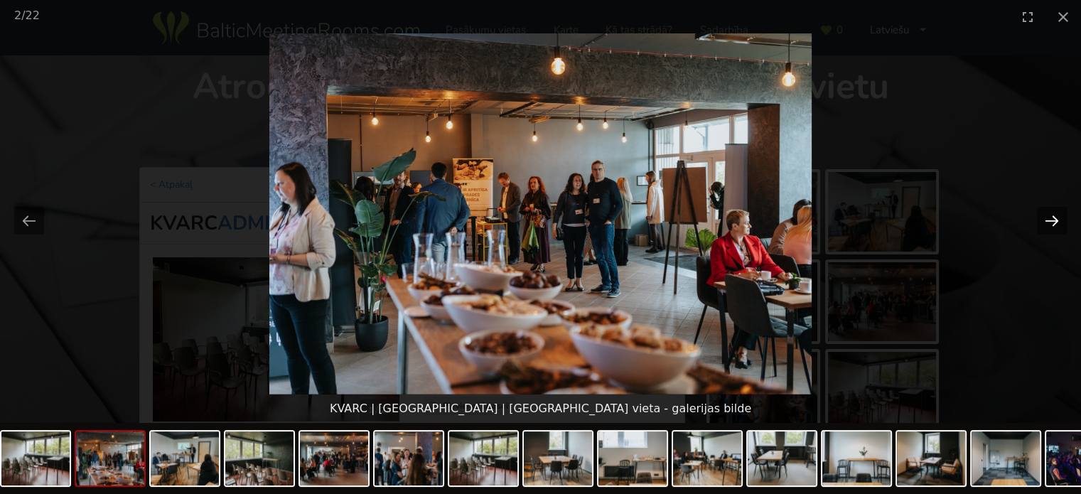
click at [1064, 220] on button "Next slide" at bounding box center [1052, 221] width 30 height 28
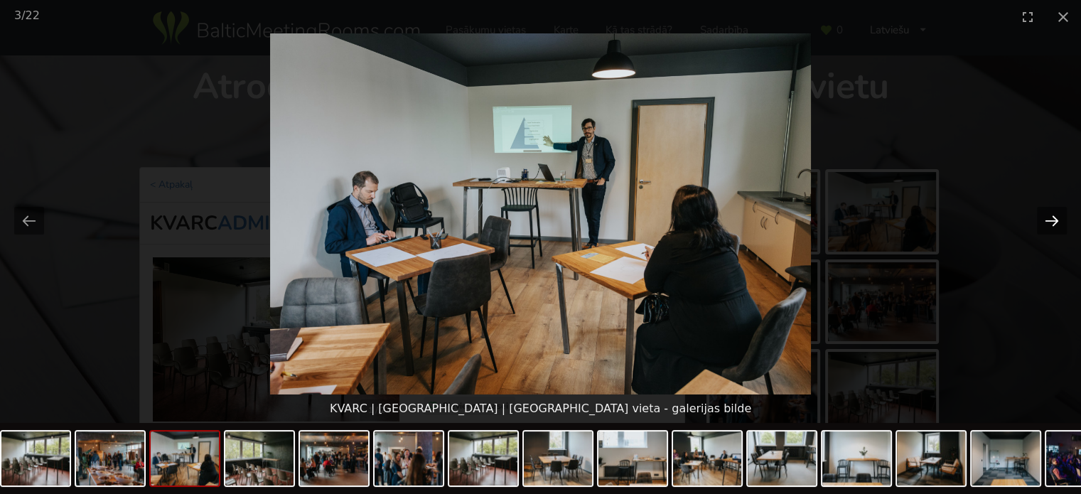
click at [1055, 223] on button "Next slide" at bounding box center [1052, 221] width 30 height 28
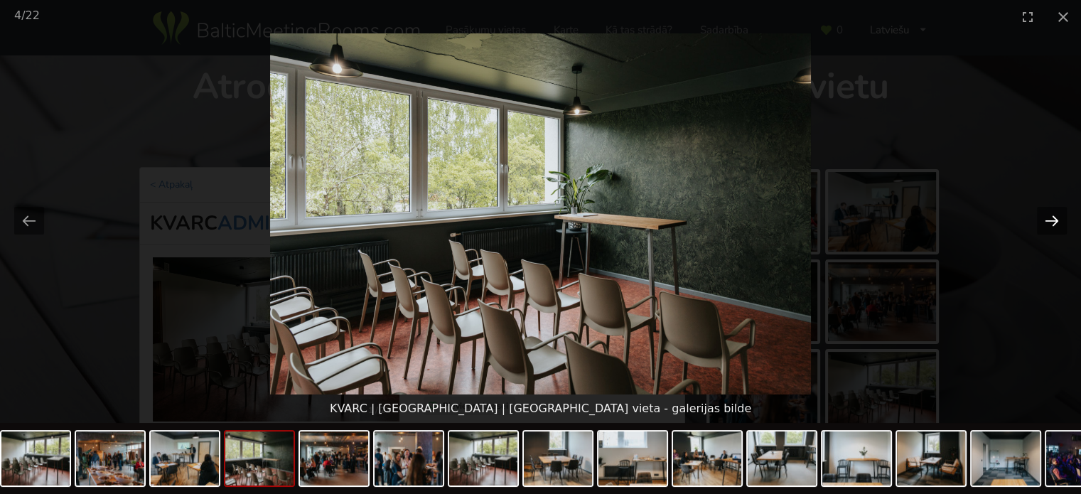
click at [1055, 223] on button "Next slide" at bounding box center [1052, 221] width 30 height 28
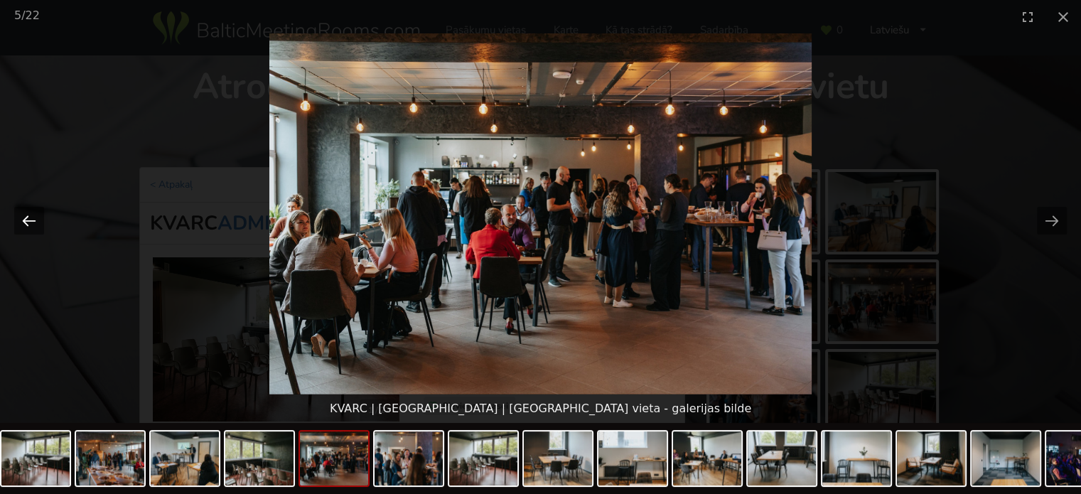
click at [31, 220] on button "Previous slide" at bounding box center [29, 221] width 30 height 28
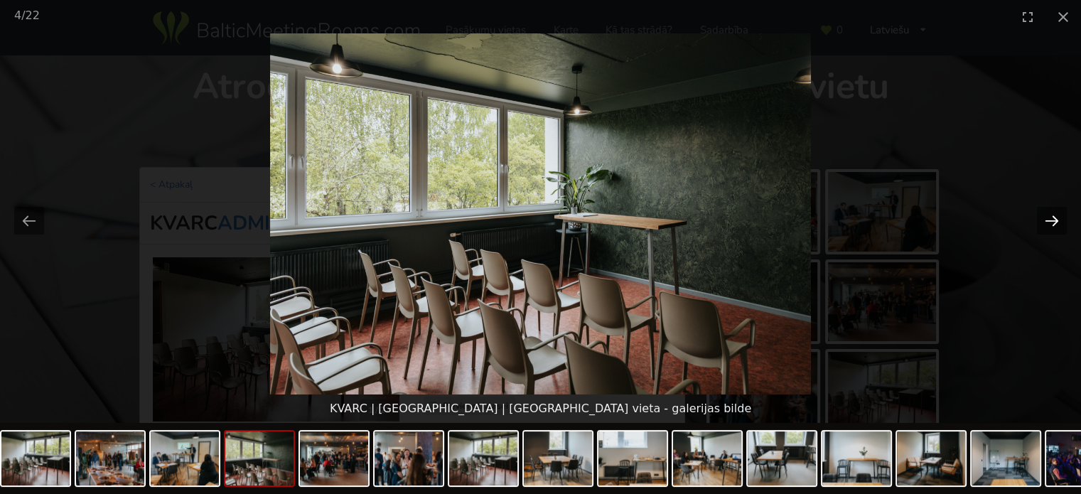
click at [1055, 222] on button "Next slide" at bounding box center [1052, 221] width 30 height 28
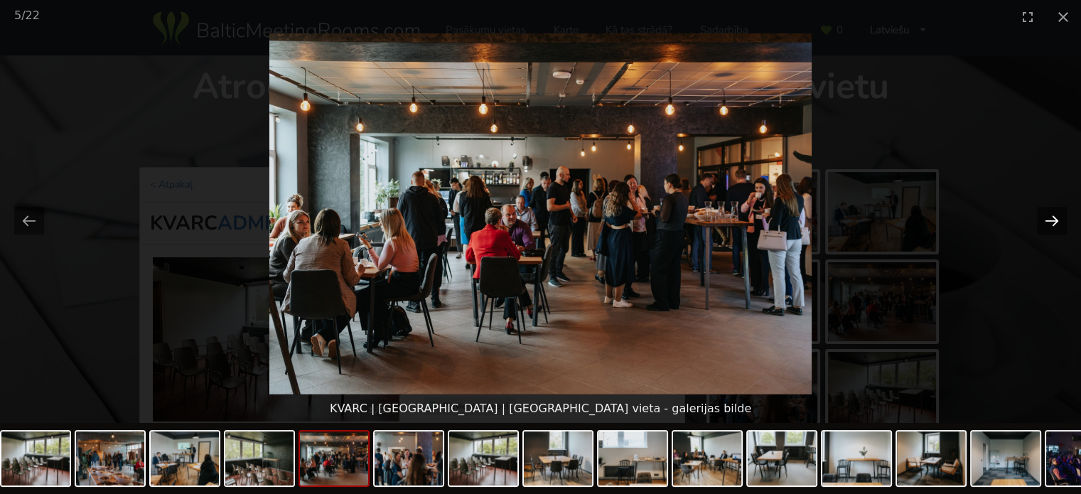
click at [1055, 222] on button "Next slide" at bounding box center [1052, 221] width 30 height 28
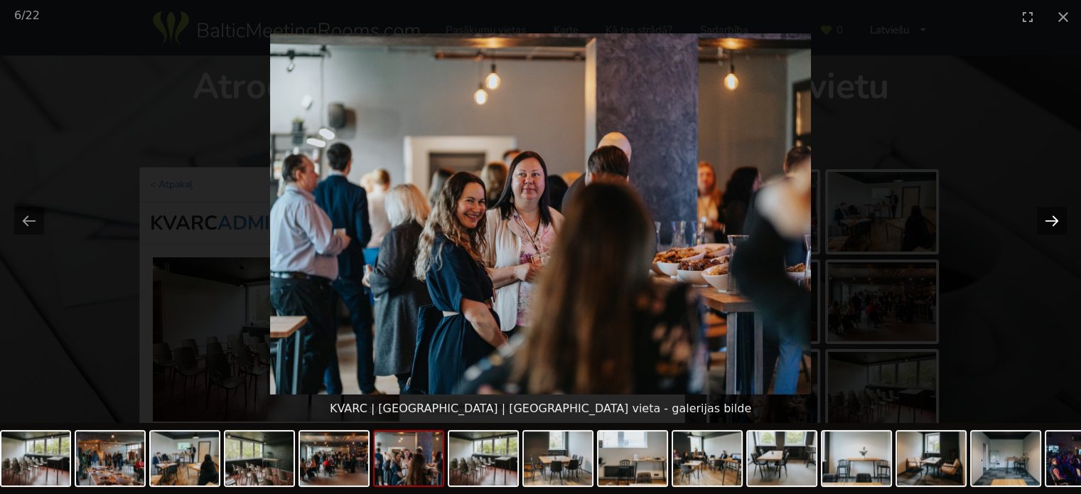
click at [1055, 217] on button "Next slide" at bounding box center [1052, 221] width 30 height 28
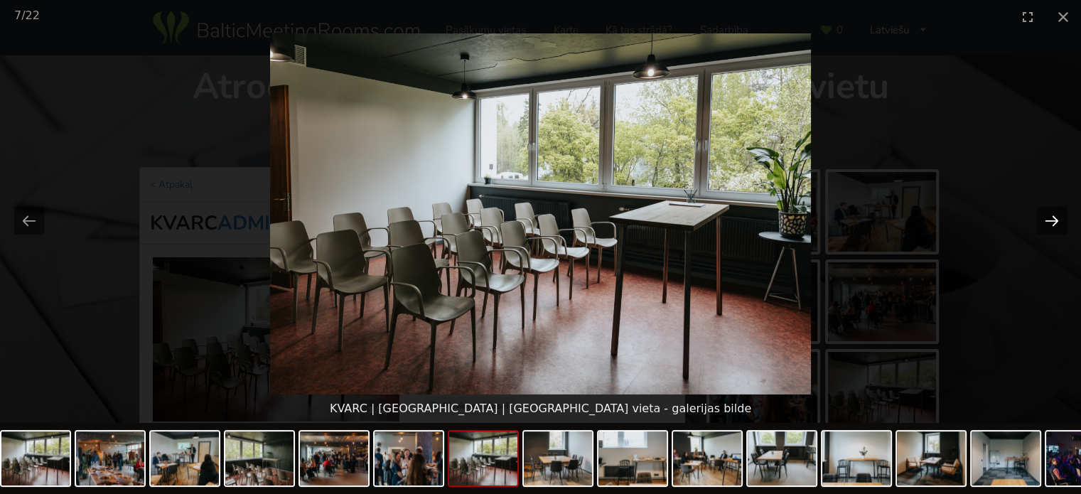
click at [1055, 217] on button "Next slide" at bounding box center [1052, 221] width 30 height 28
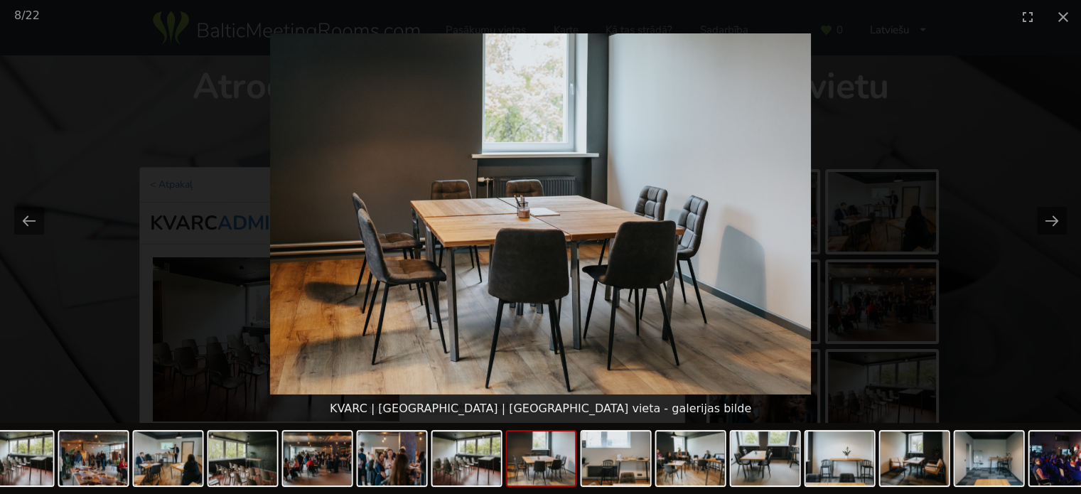
click at [1068, 215] on picture at bounding box center [540, 213] width 1081 height 361
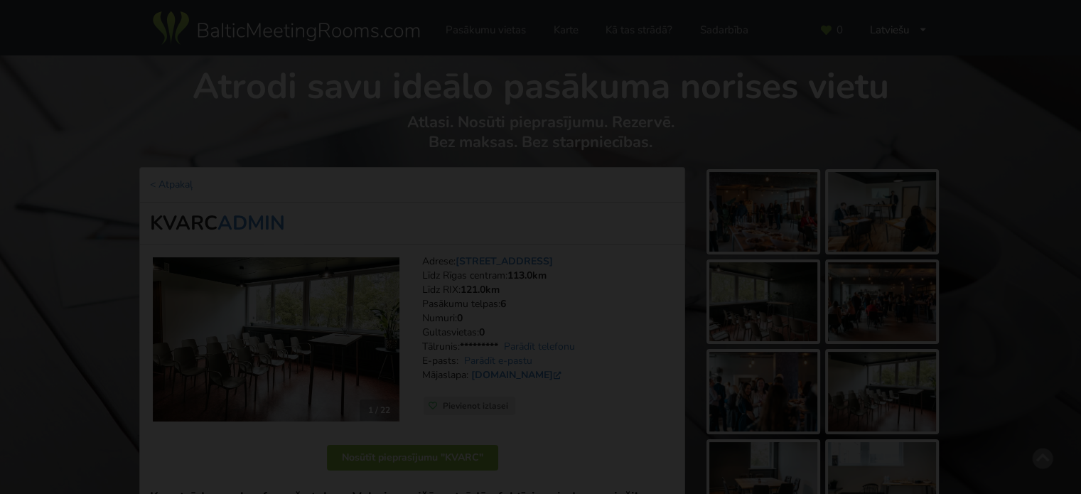
click at [1063, 217] on button "Next slide" at bounding box center [1052, 221] width 30 height 28
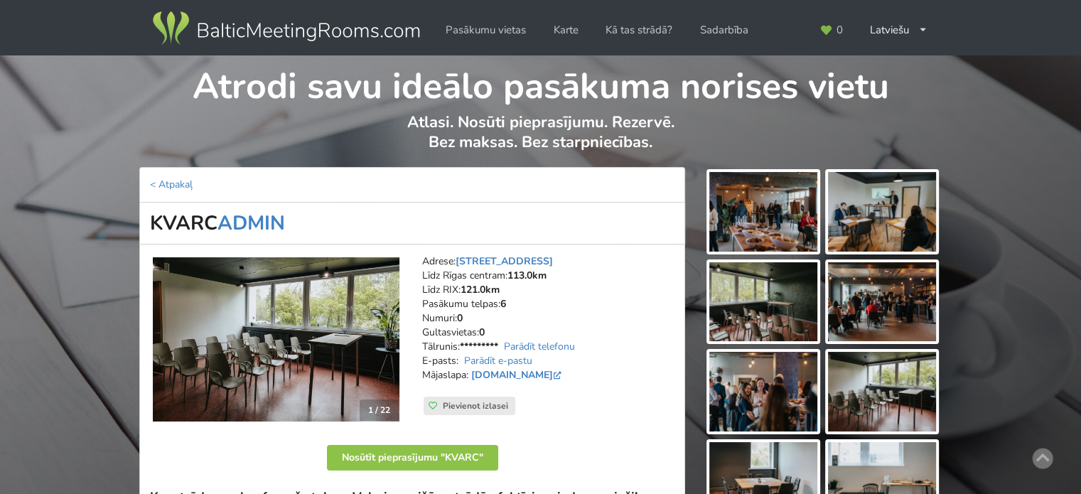
scroll to position [355, 0]
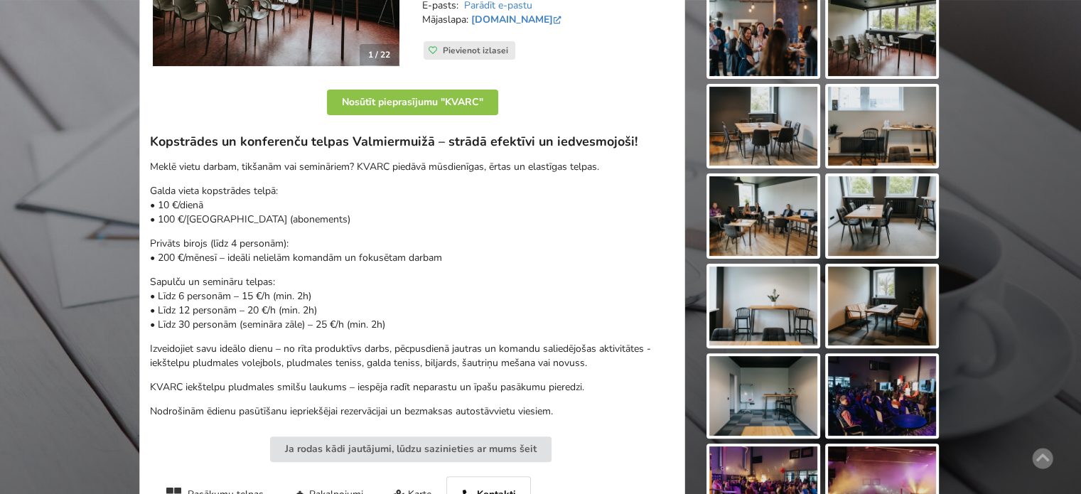
click at [897, 133] on img at bounding box center [882, 127] width 108 height 80
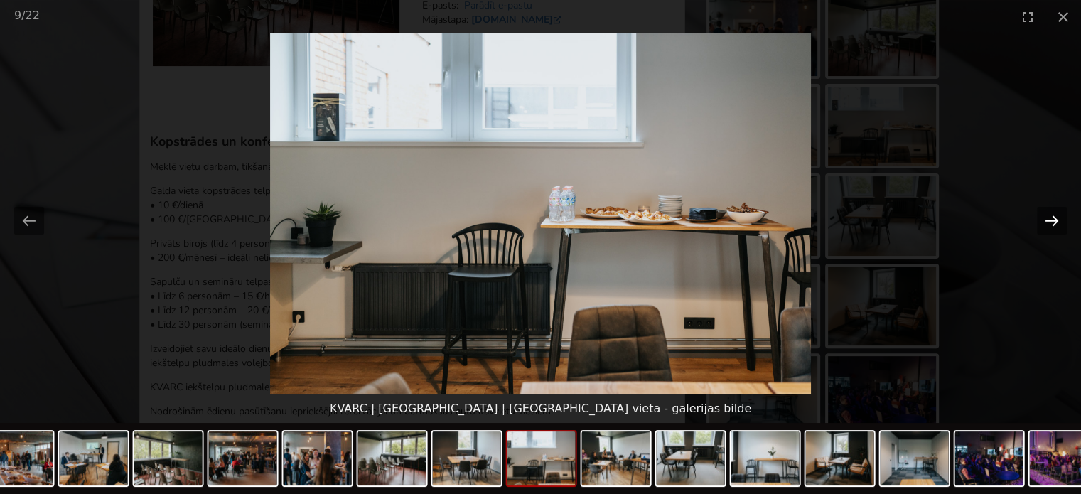
click at [1055, 227] on button "Next slide" at bounding box center [1052, 221] width 30 height 28
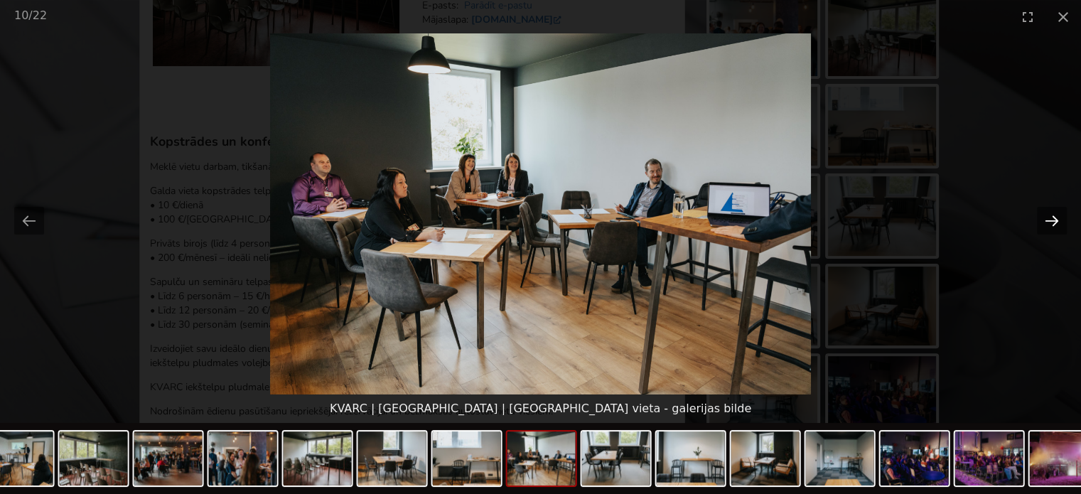
click at [1055, 227] on button "Next slide" at bounding box center [1052, 221] width 30 height 28
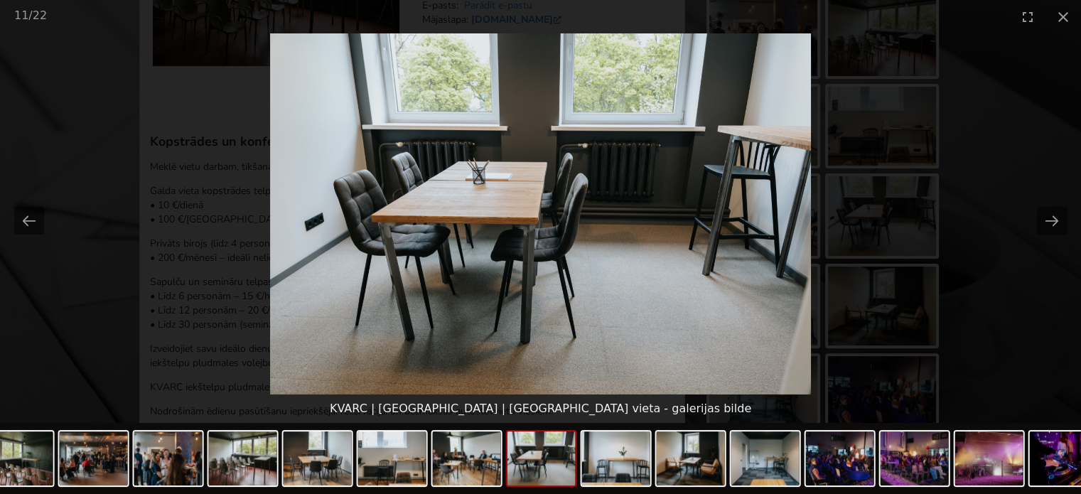
scroll to position [0, 0]
click at [1052, 218] on button "Next slide" at bounding box center [1052, 221] width 30 height 28
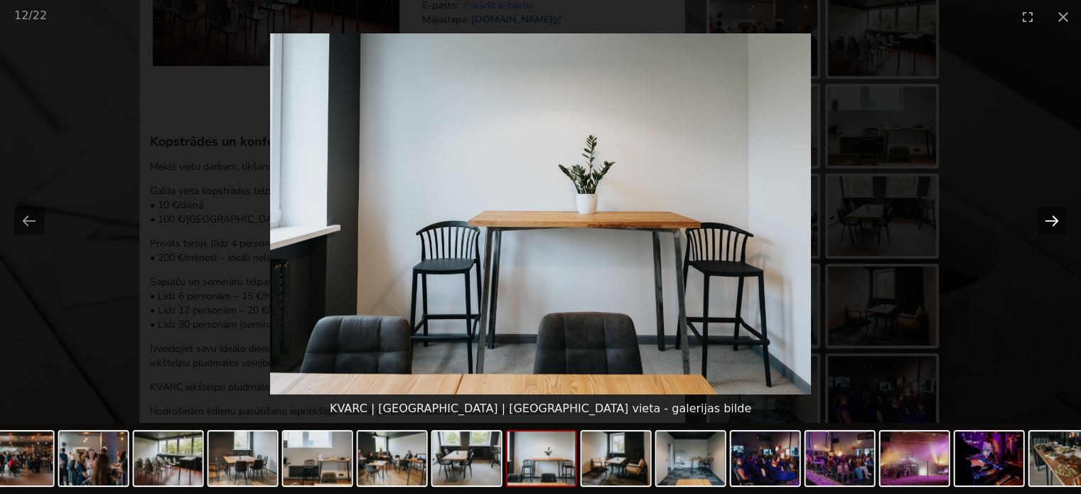
click at [1050, 218] on button "Next slide" at bounding box center [1052, 221] width 30 height 28
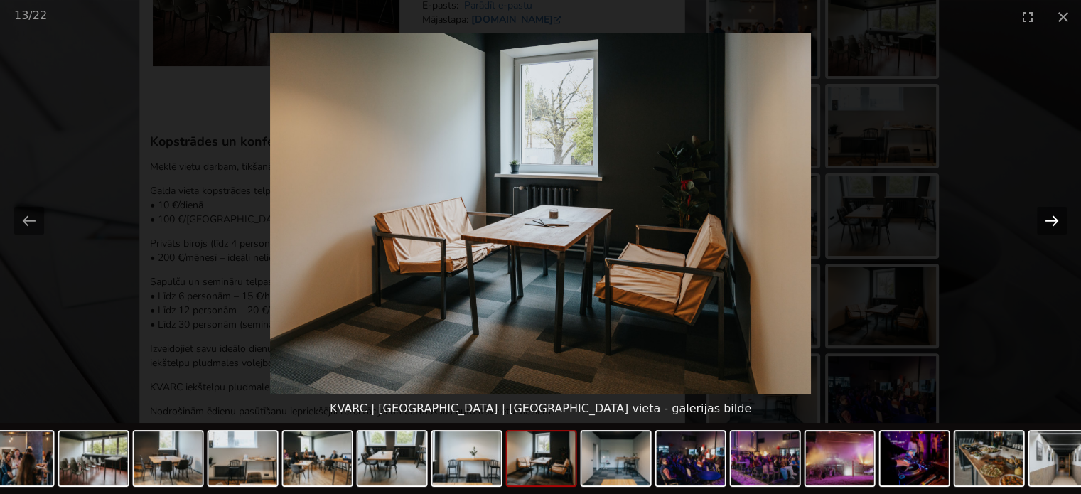
click at [1049, 220] on button "Next slide" at bounding box center [1052, 221] width 30 height 28
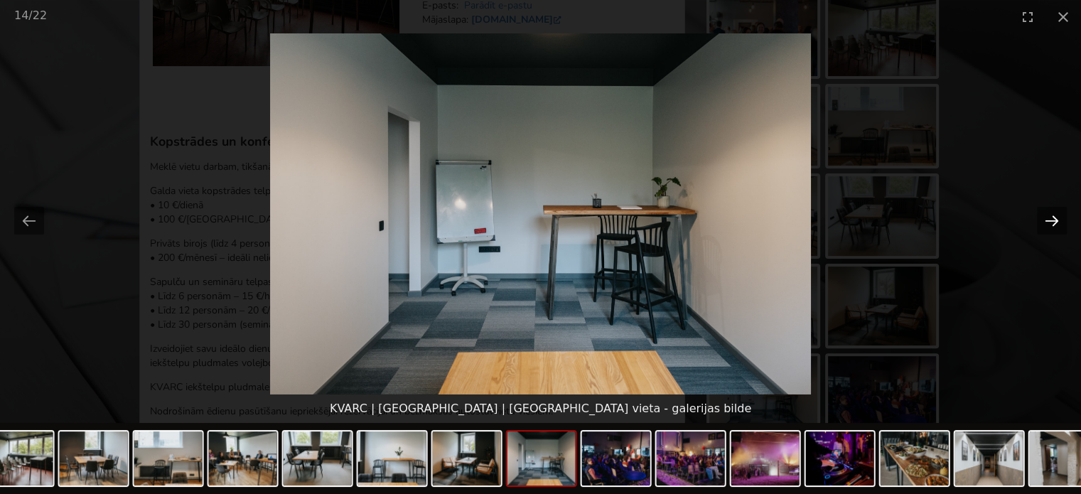
click at [1049, 220] on button "Next slide" at bounding box center [1052, 221] width 30 height 28
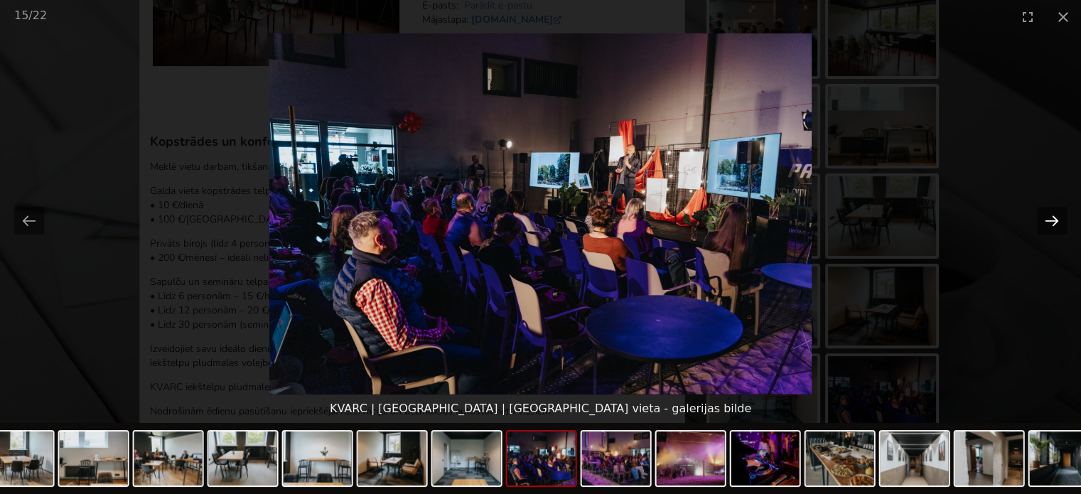
click at [1043, 220] on button "Next slide" at bounding box center [1052, 221] width 30 height 28
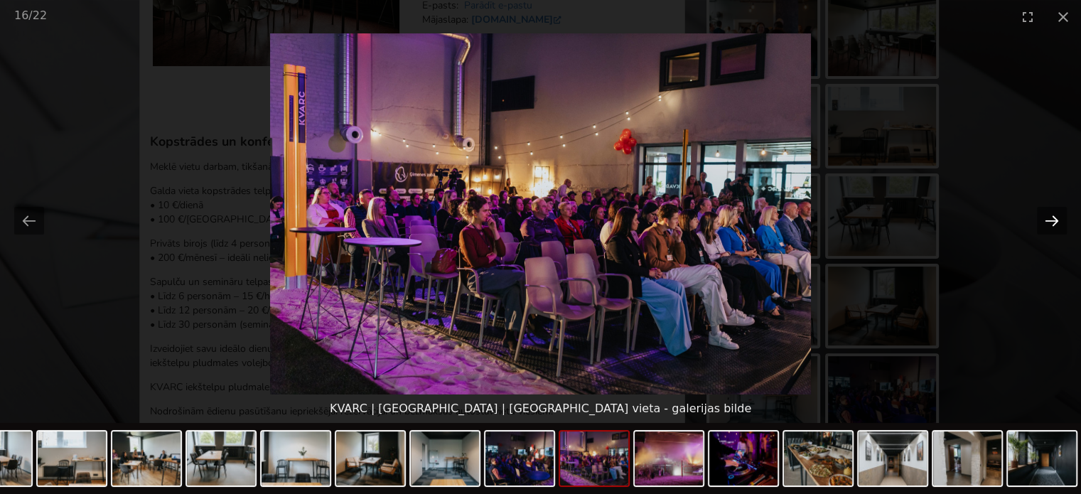
click at [1044, 227] on button "Next slide" at bounding box center [1052, 221] width 30 height 28
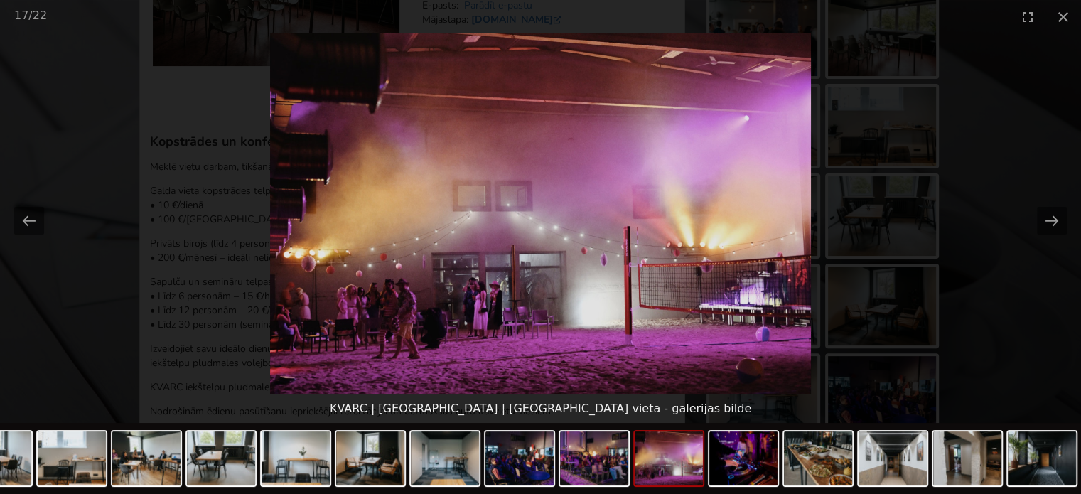
click at [1036, 218] on picture at bounding box center [540, 213] width 1081 height 361
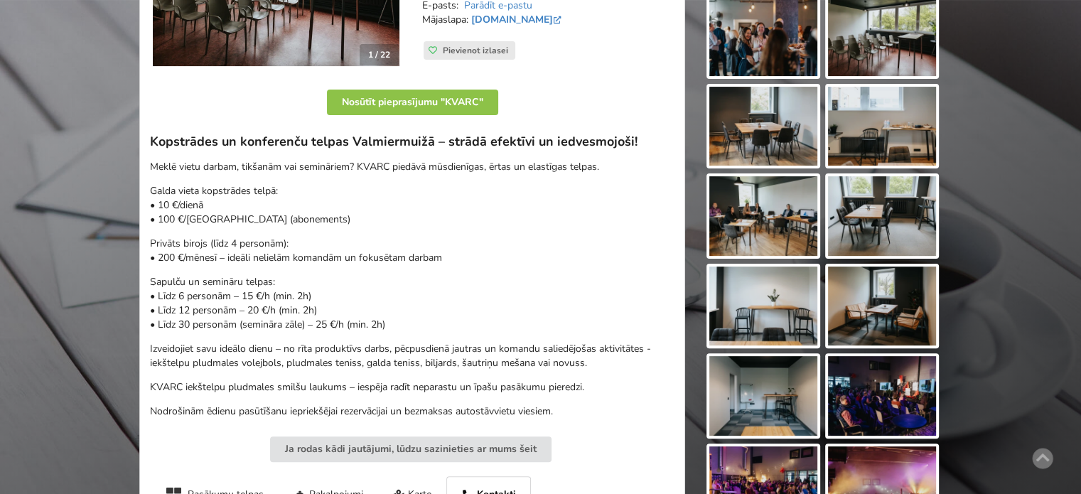
click at [1052, 215] on div "Atrodi savu ideālo pasākuma norises vietu Atlasi. Nosūti pieprasījumu. Rezervē.…" at bounding box center [540, 327] width 1081 height 1255
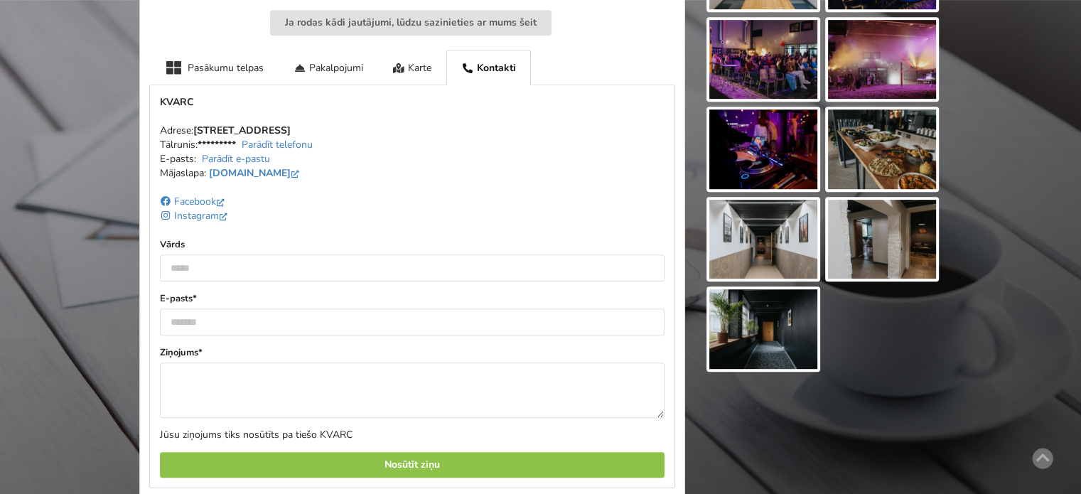
click at [770, 237] on img at bounding box center [763, 240] width 108 height 80
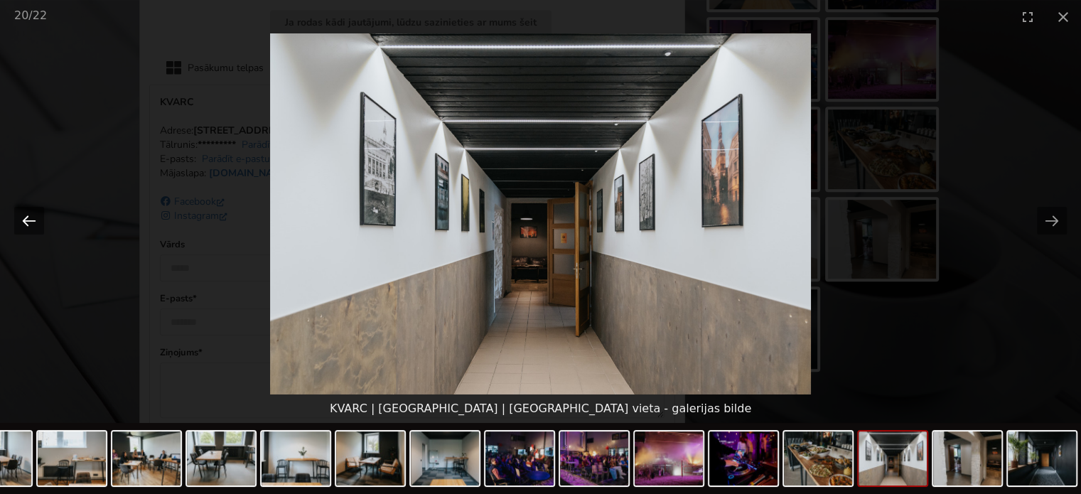
click at [27, 215] on button "Previous slide" at bounding box center [29, 221] width 30 height 28
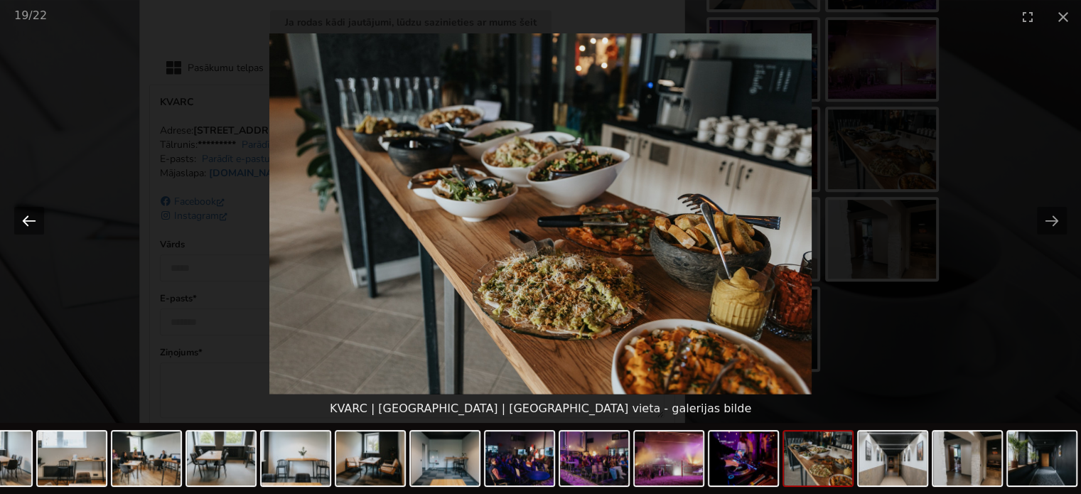
click at [27, 215] on button "Previous slide" at bounding box center [29, 221] width 30 height 28
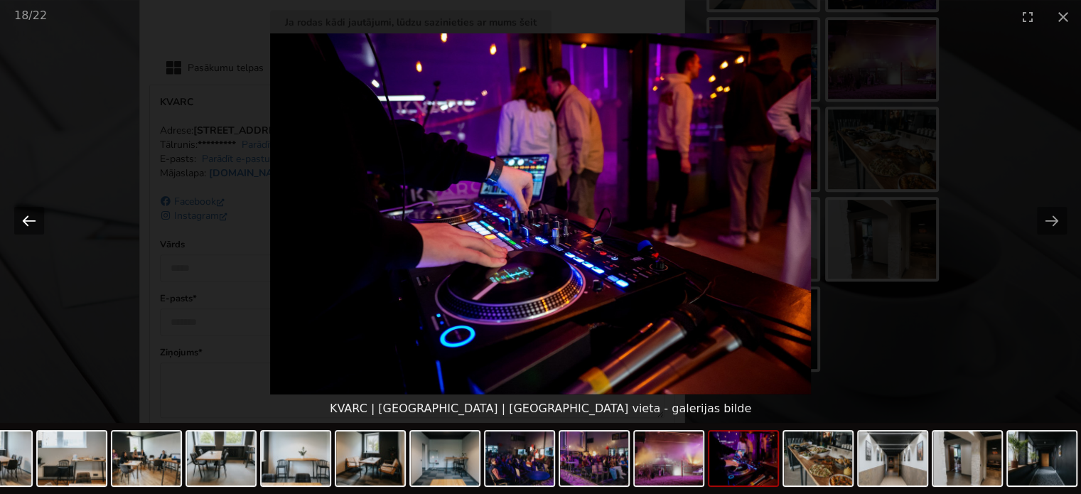
click at [27, 215] on button "Previous slide" at bounding box center [29, 221] width 30 height 28
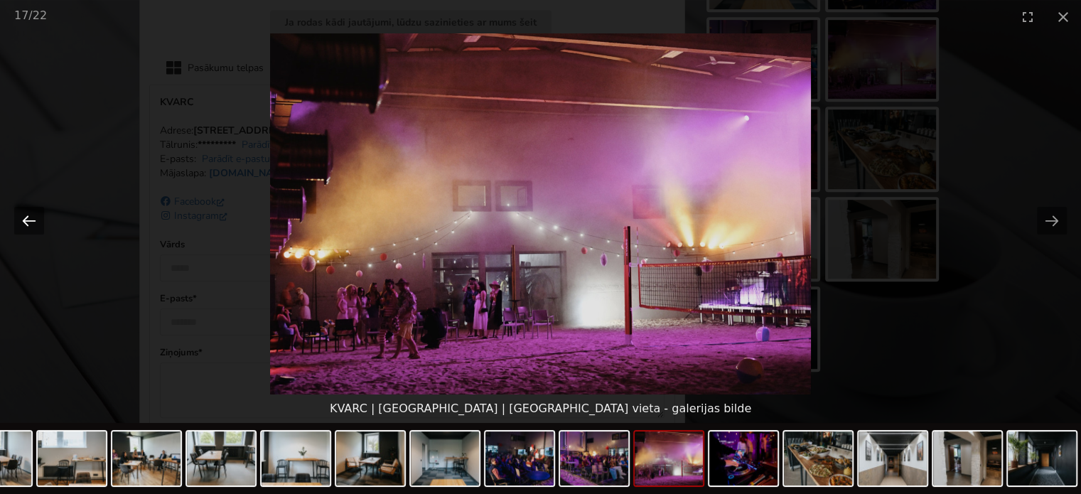
click at [27, 215] on button "Previous slide" at bounding box center [29, 221] width 30 height 28
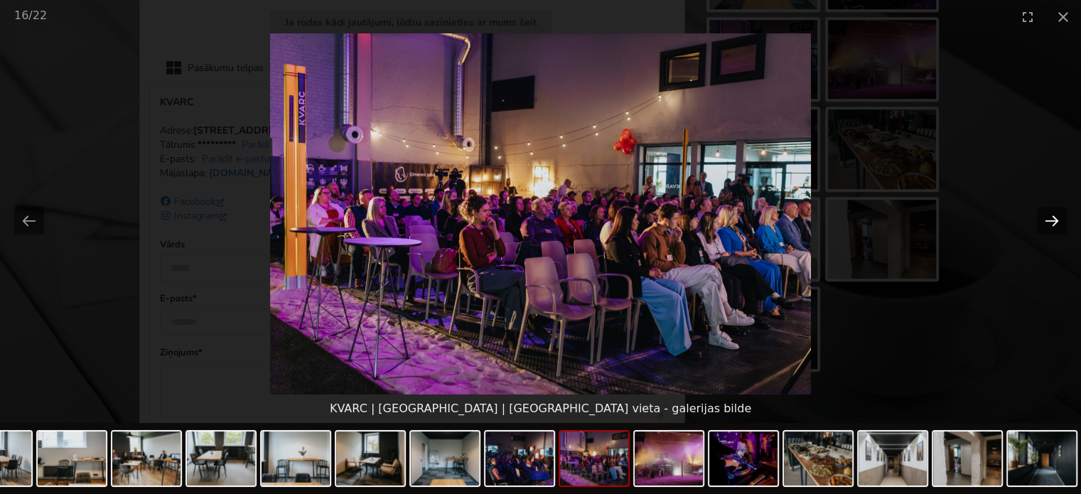
click at [1053, 224] on button "Next slide" at bounding box center [1052, 221] width 30 height 28
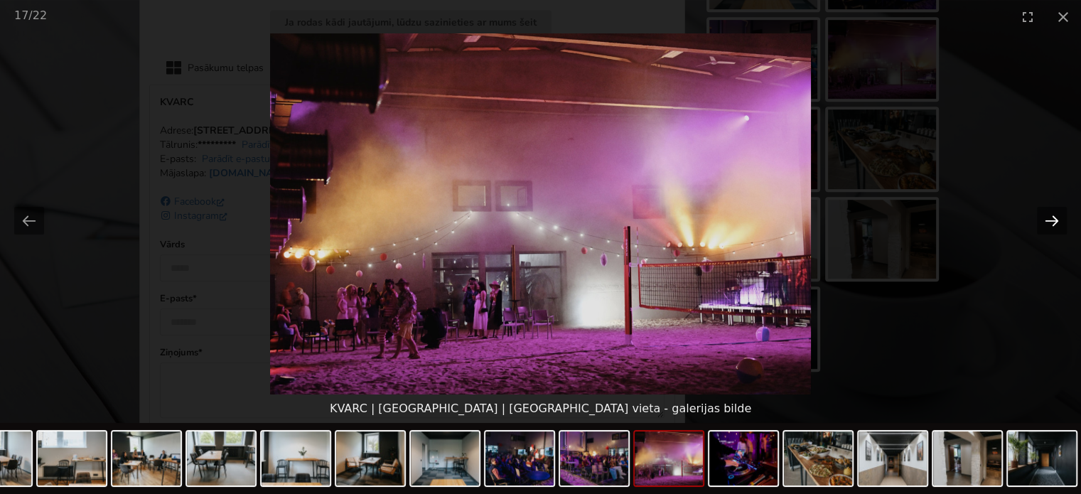
click at [1053, 224] on button "Next slide" at bounding box center [1052, 221] width 30 height 28
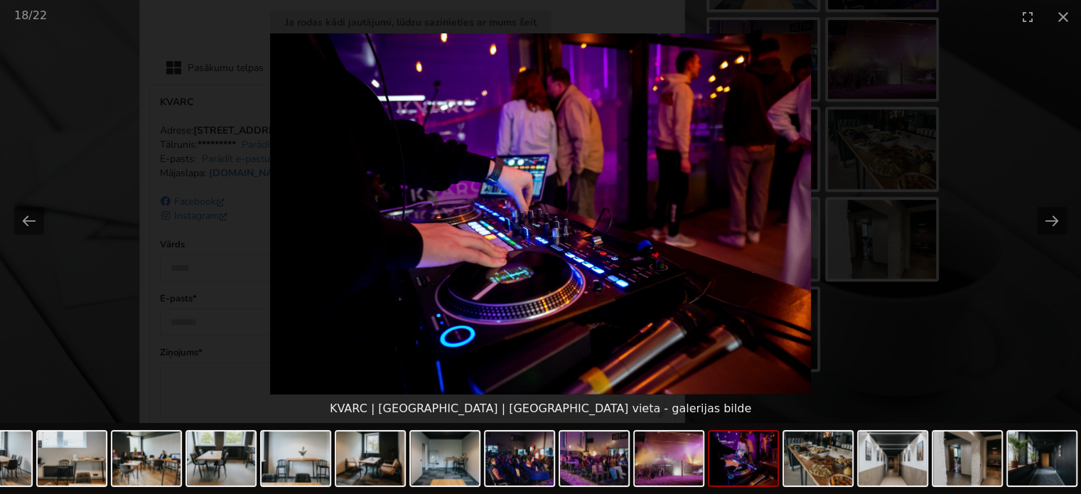
scroll to position [0, 0]
click at [1065, 213] on button "Next slide" at bounding box center [1052, 221] width 30 height 28
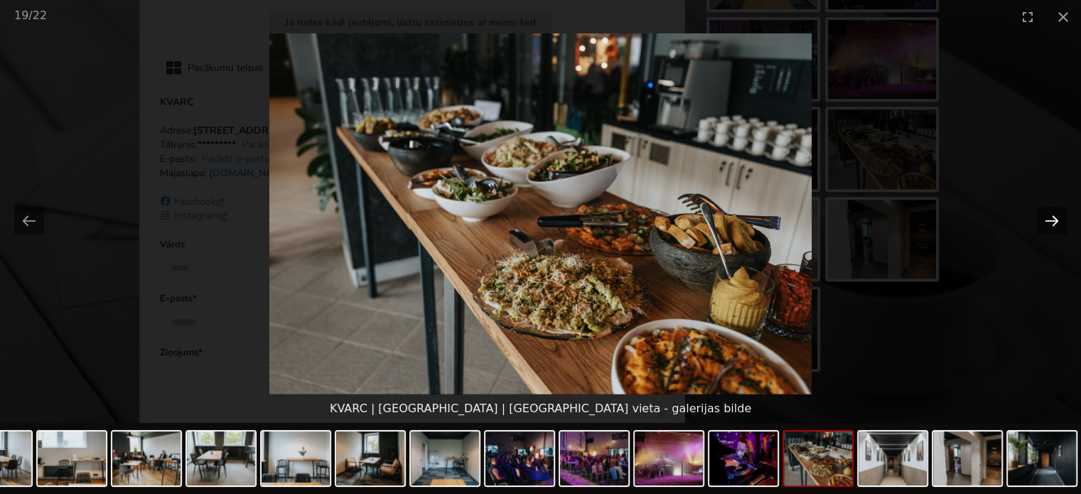
click at [1053, 220] on button "Next slide" at bounding box center [1052, 221] width 30 height 28
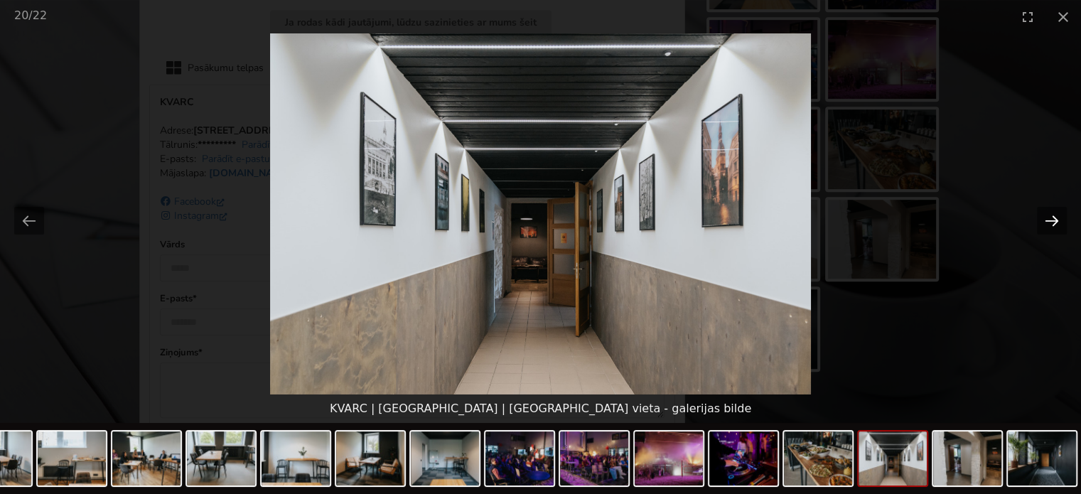
click at [1053, 220] on button "Next slide" at bounding box center [1052, 221] width 30 height 28
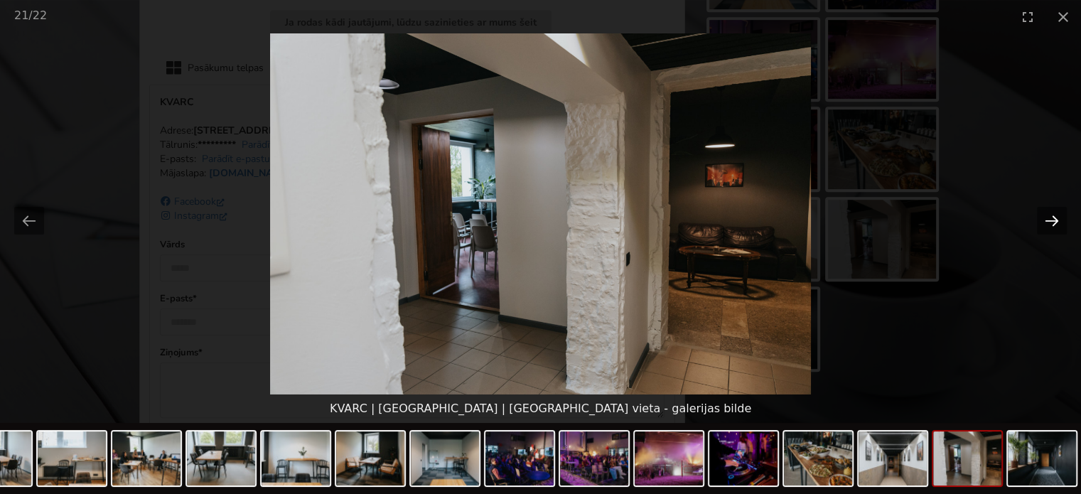
click at [1053, 220] on button "Next slide" at bounding box center [1052, 221] width 30 height 28
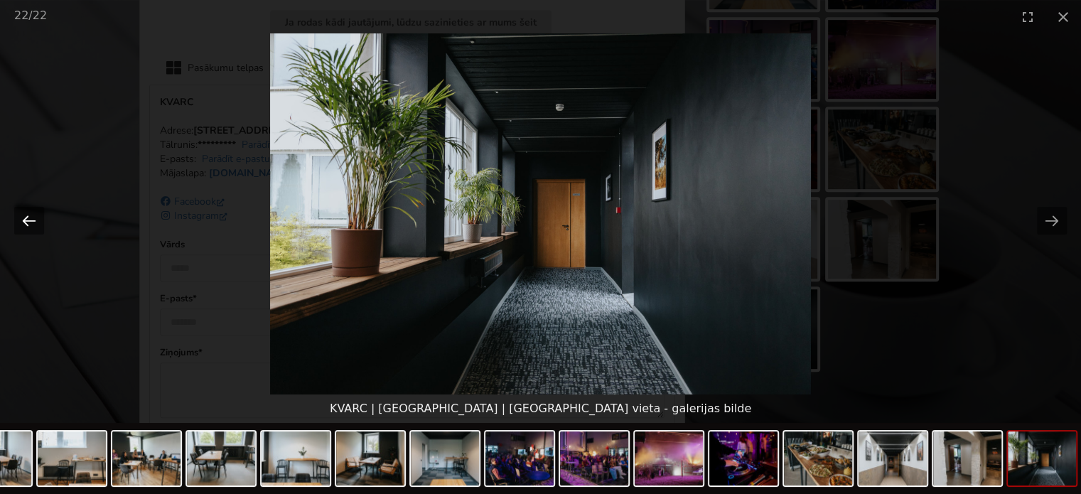
click at [33, 218] on button "Previous slide" at bounding box center [29, 221] width 30 height 28
